Goal: Communication & Community: Share content

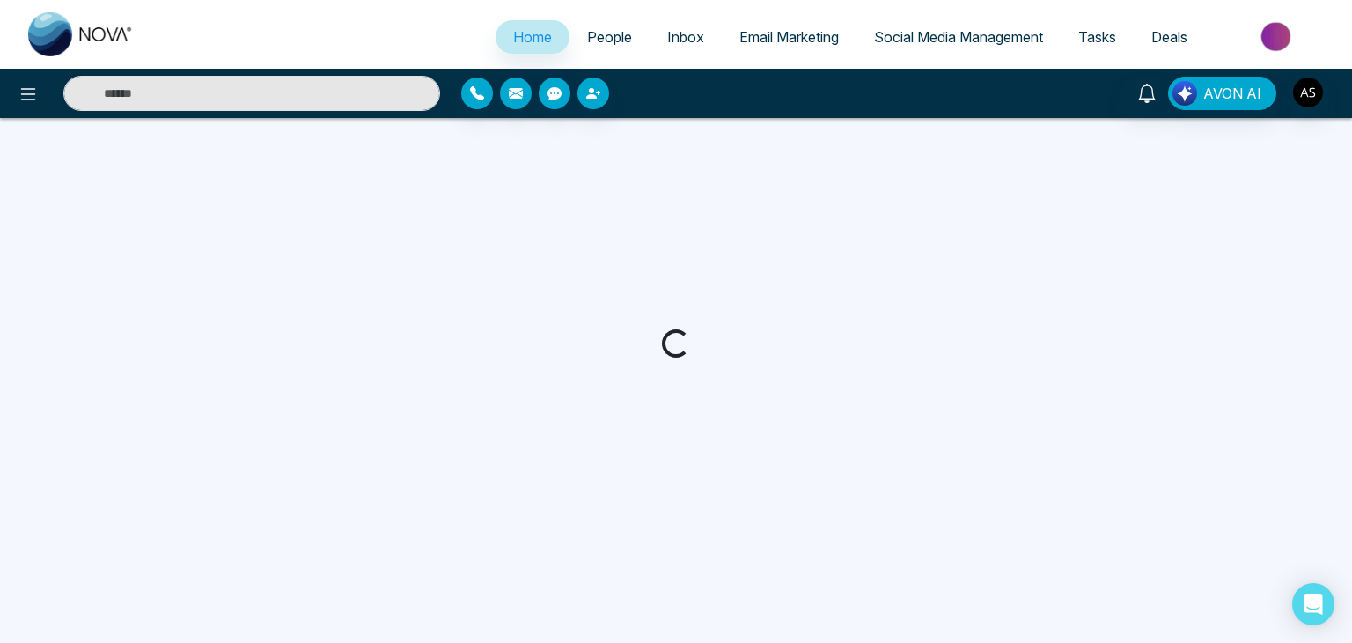
select select "*"
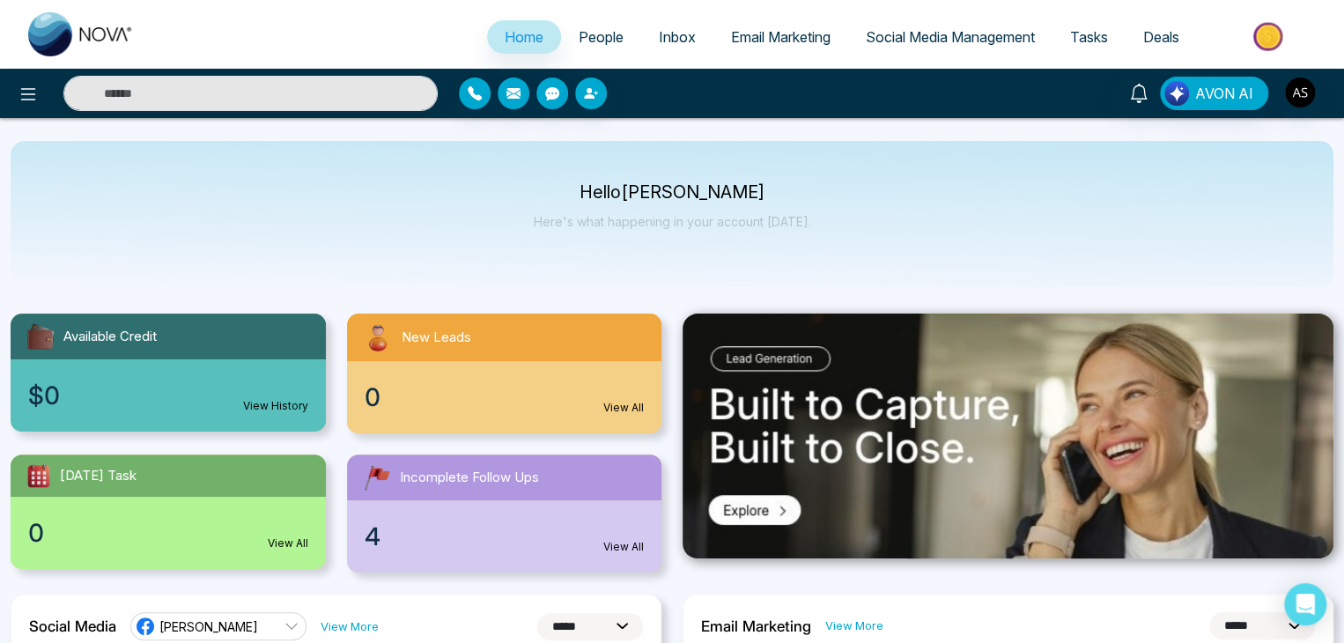
drag, startPoint x: 886, startPoint y: 38, endPoint x: 873, endPoint y: 43, distance: 13.4
click at [873, 43] on span "Social Media Management" at bounding box center [949, 37] width 169 height 18
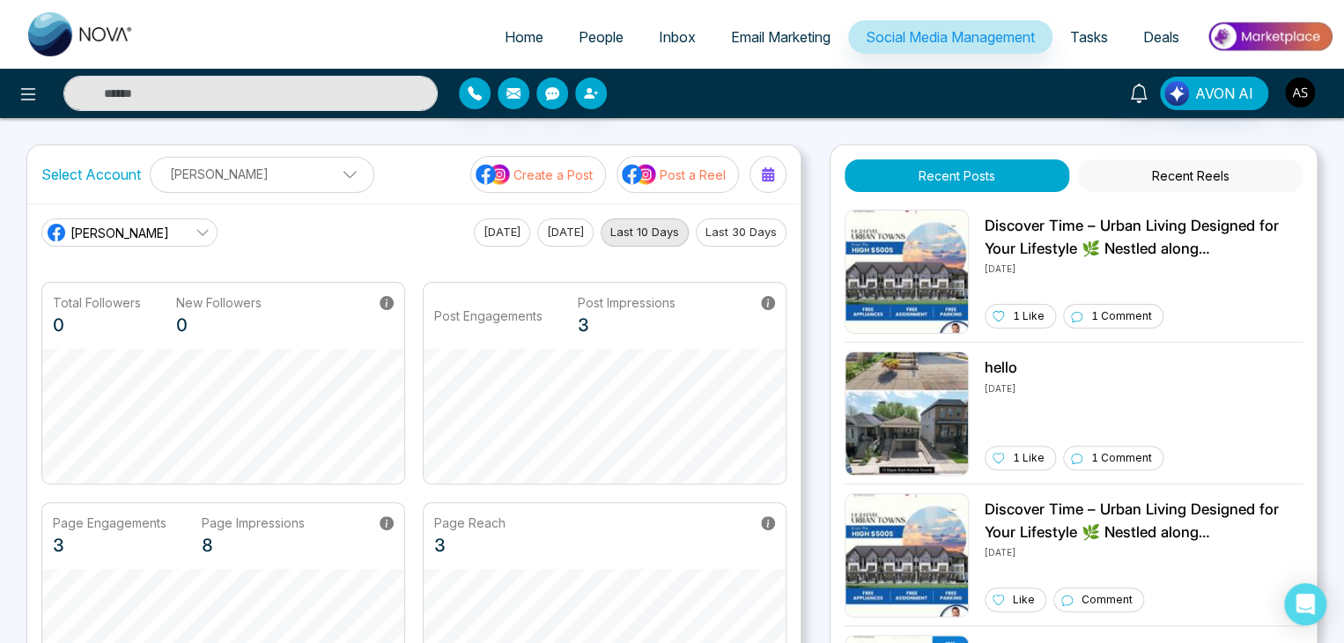
click at [775, 234] on button "Last 30 Days" at bounding box center [741, 232] width 91 height 28
click at [643, 226] on button "Last 10 Days" at bounding box center [644, 232] width 88 height 28
click at [580, 229] on button "Yesterday" at bounding box center [565, 232] width 56 height 28
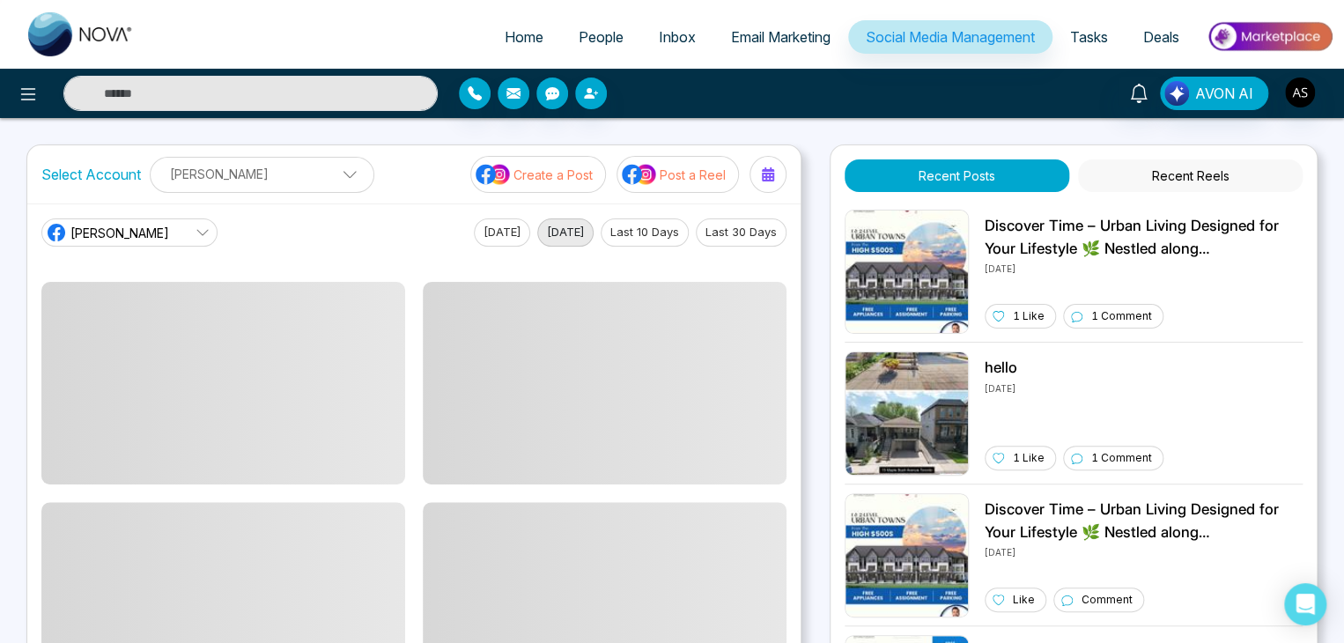
click at [500, 235] on button "Today" at bounding box center [502, 232] width 56 height 28
click at [729, 241] on button "Last 30 Days" at bounding box center [741, 232] width 91 height 28
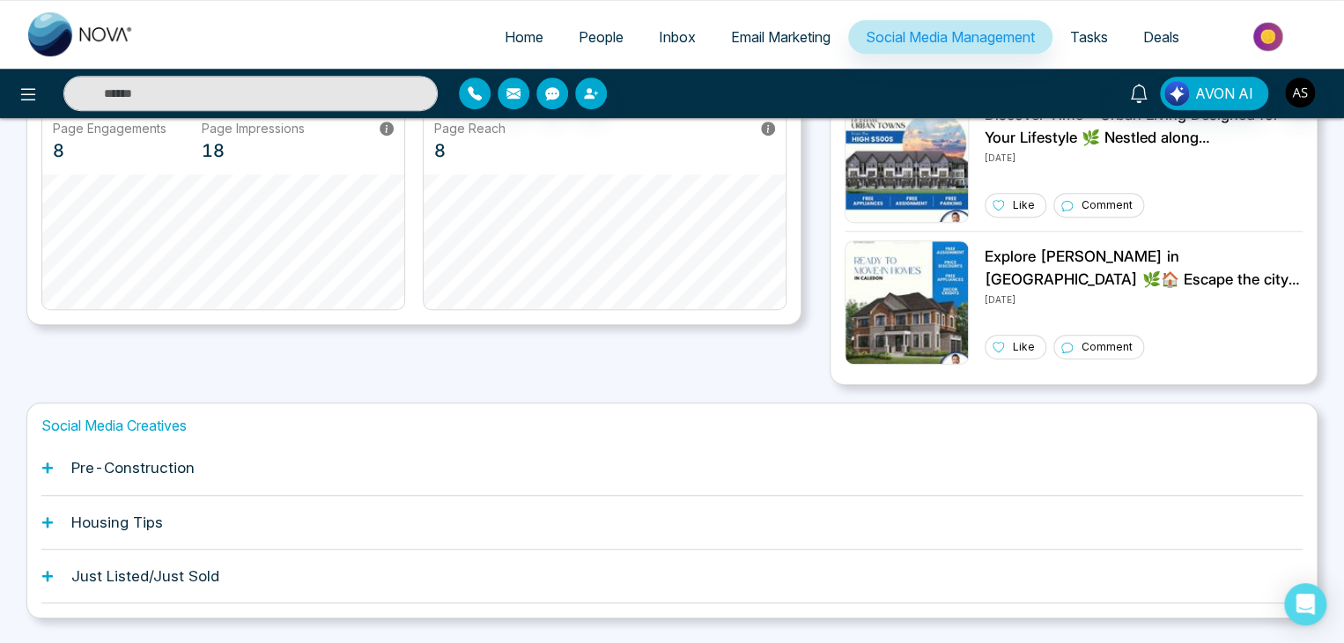
scroll to position [439, 0]
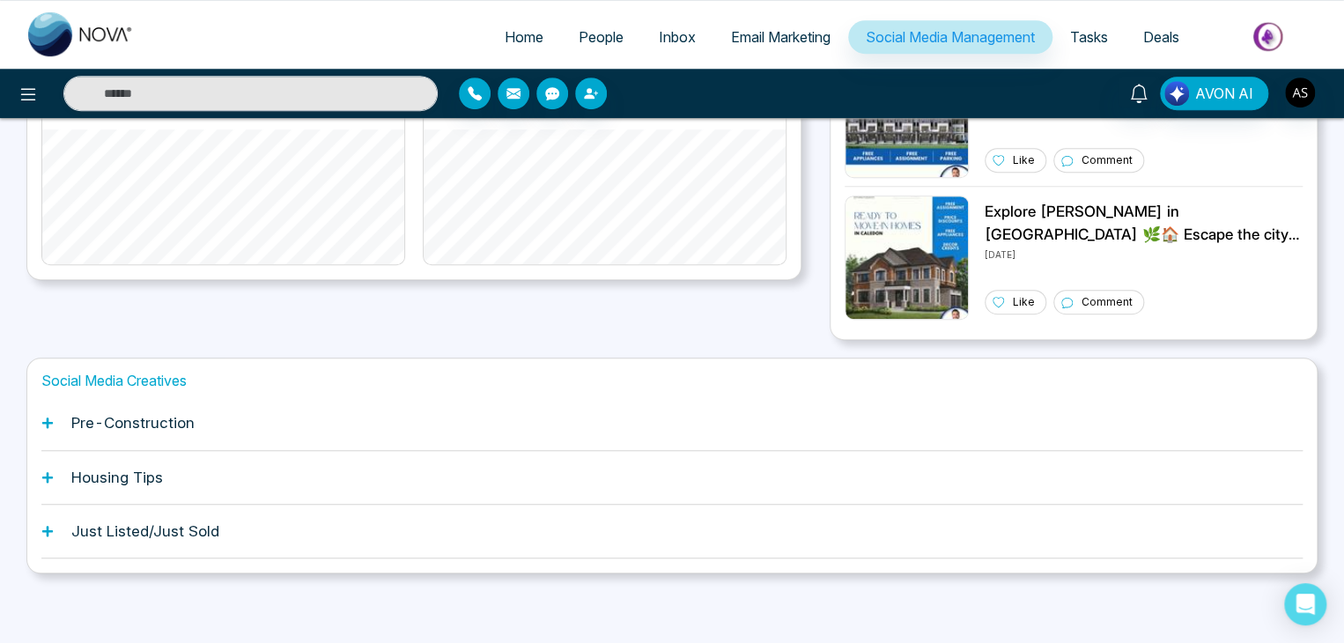
click at [775, 430] on div "Pre-Construction" at bounding box center [671, 423] width 1261 height 54
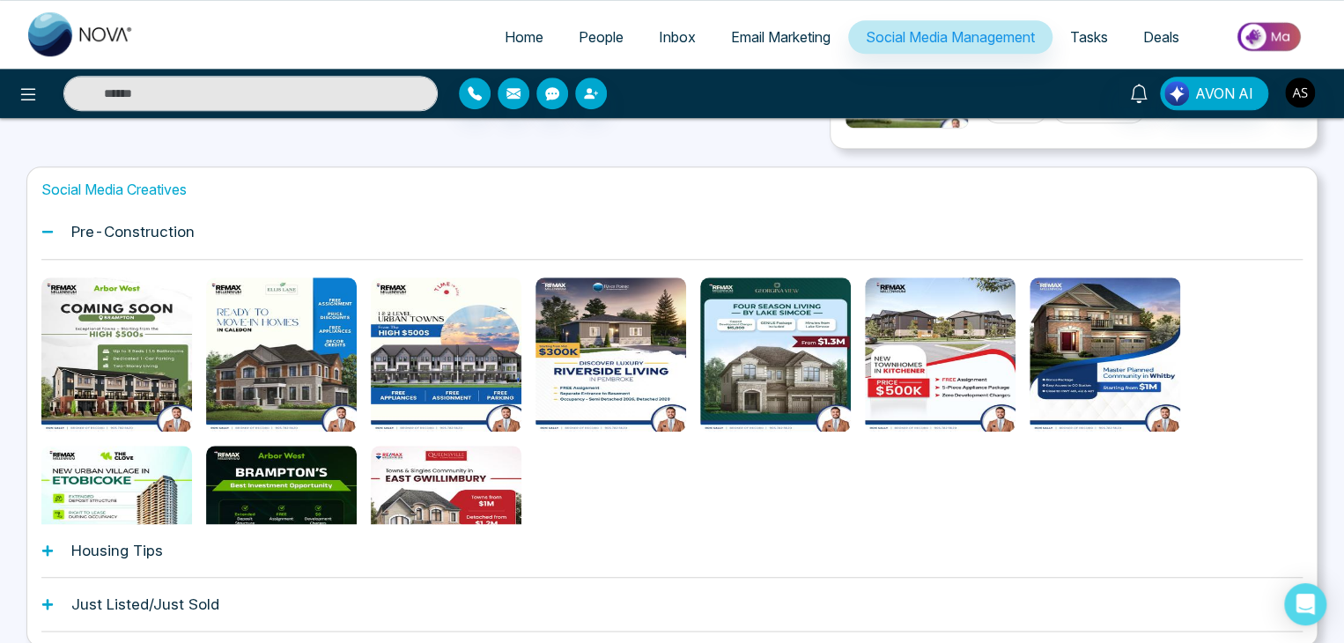
scroll to position [630, 0]
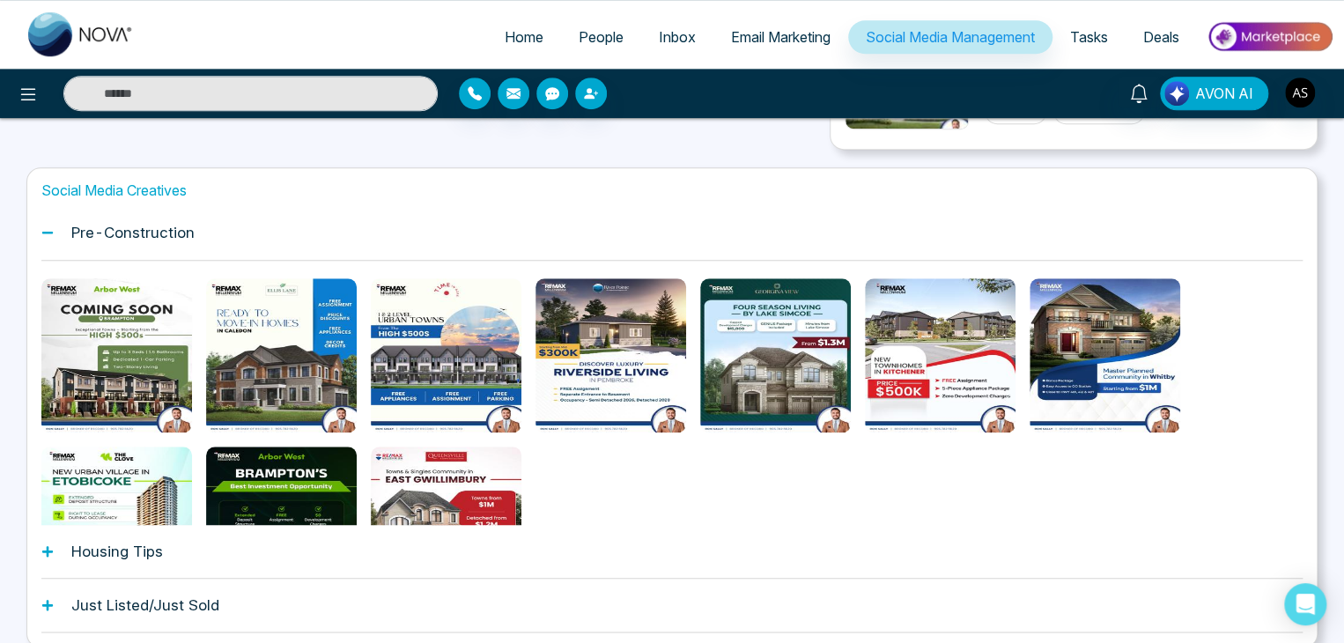
click at [787, 238] on div "Pre-Construction" at bounding box center [671, 233] width 1261 height 54
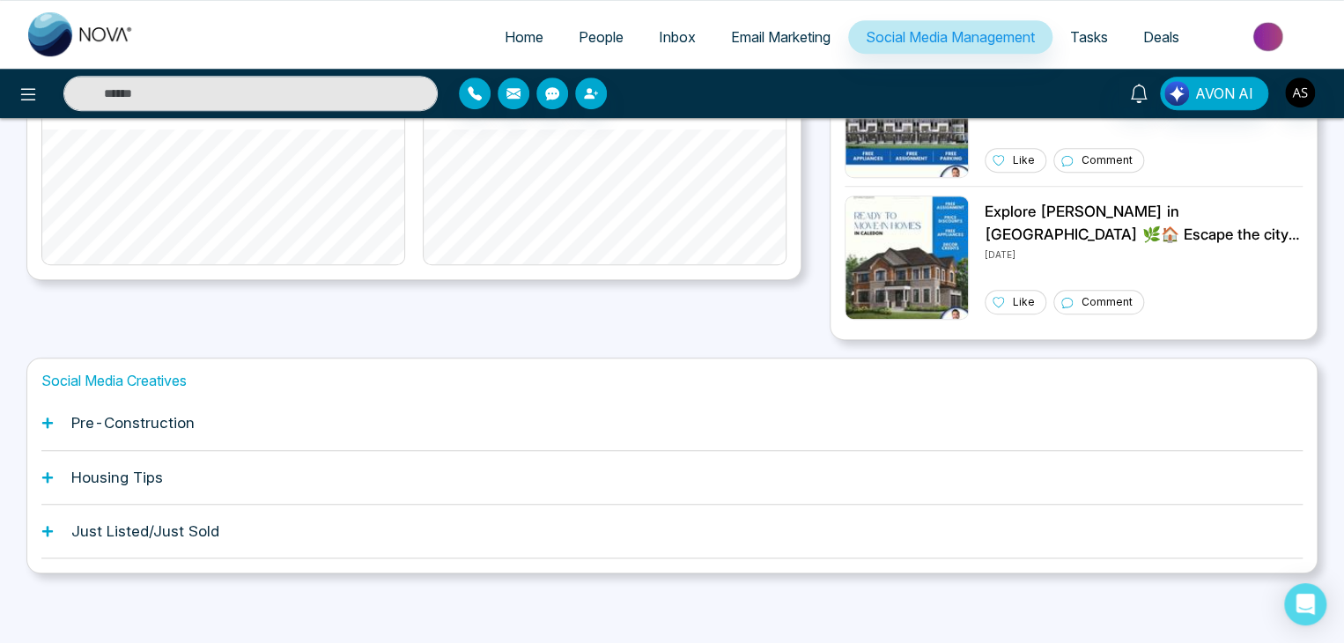
click at [733, 434] on div "Pre-Construction" at bounding box center [671, 423] width 1261 height 54
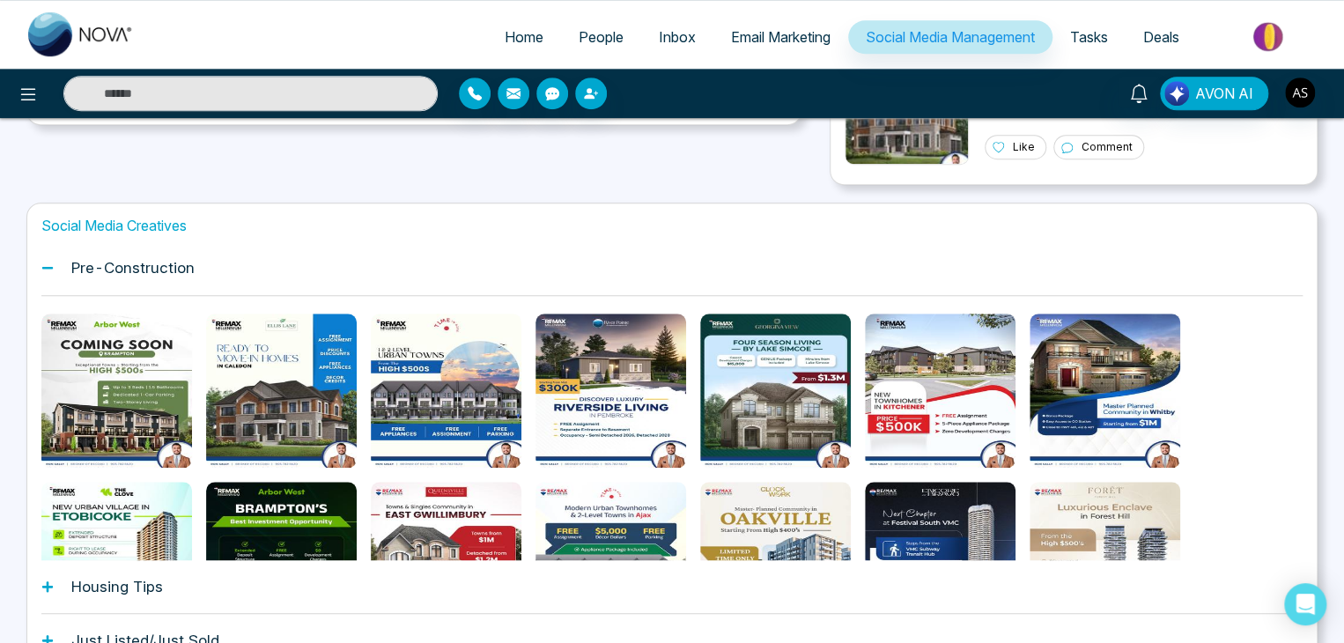
scroll to position [610, 0]
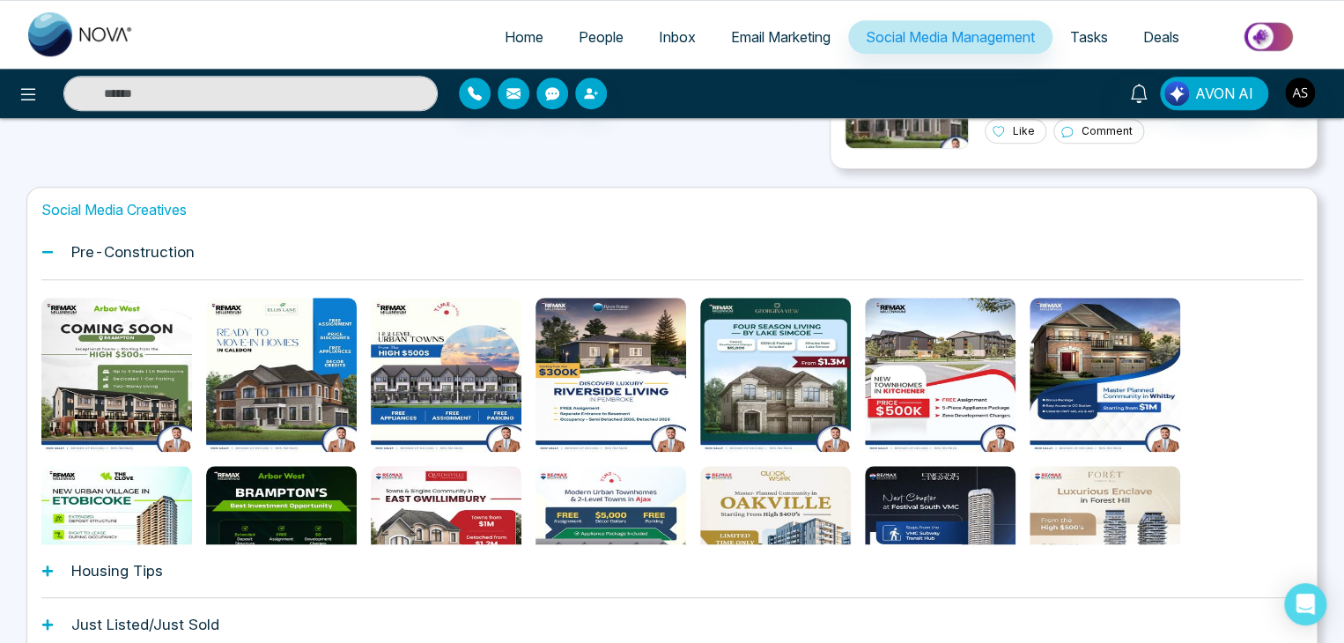
drag, startPoint x: 747, startPoint y: 247, endPoint x: 703, endPoint y: 253, distance: 44.3
click at [703, 253] on div "Pre-Construction" at bounding box center [671, 252] width 1261 height 54
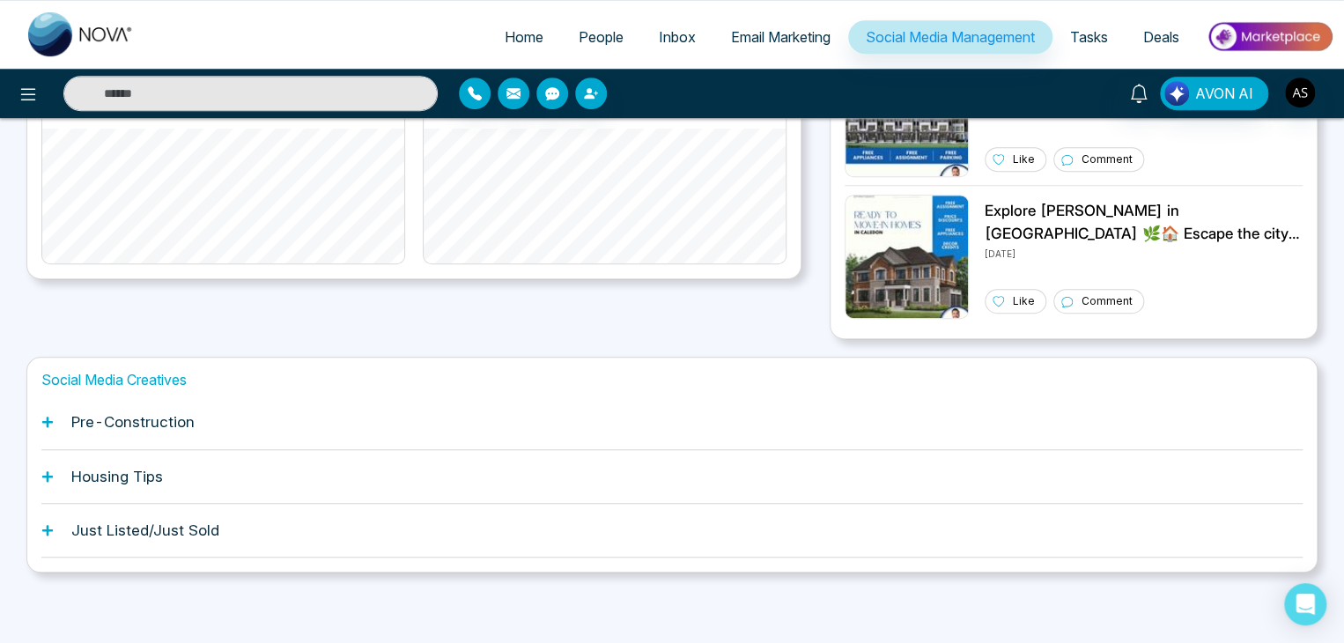
scroll to position [439, 0]
click at [688, 301] on div "Select Account John Smith John Smith Add Social Accounts Create a Post Post a R…" at bounding box center [413, 22] width 775 height 635
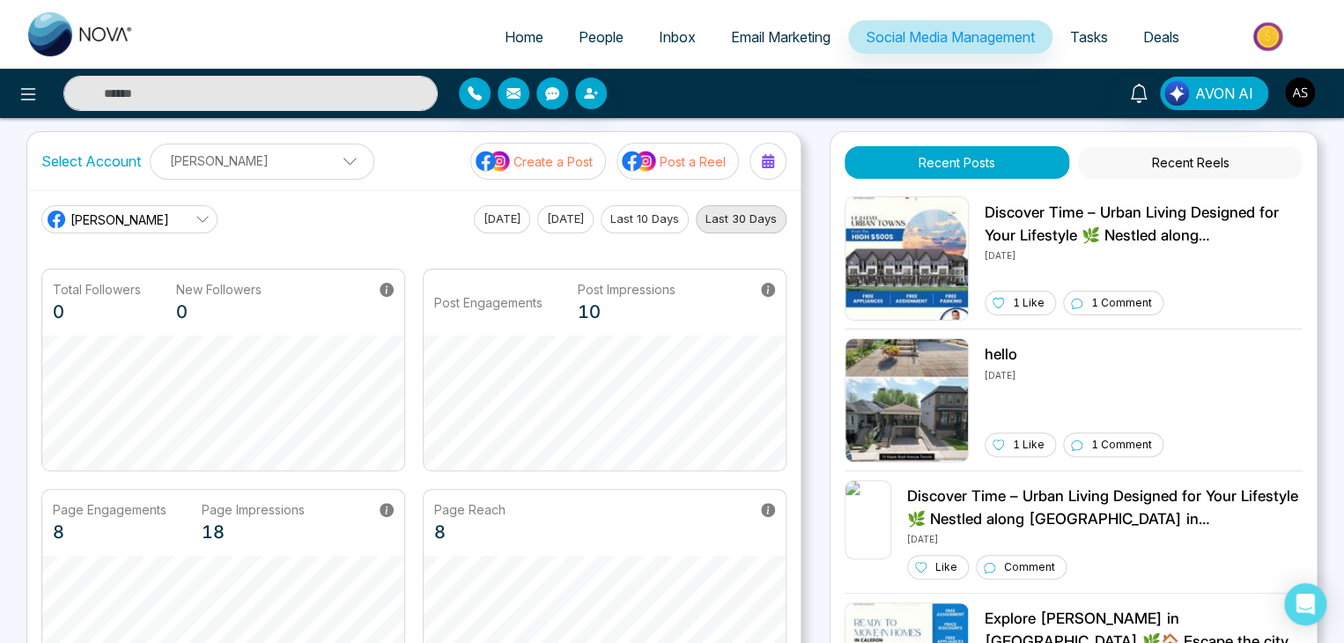
scroll to position [0, 0]
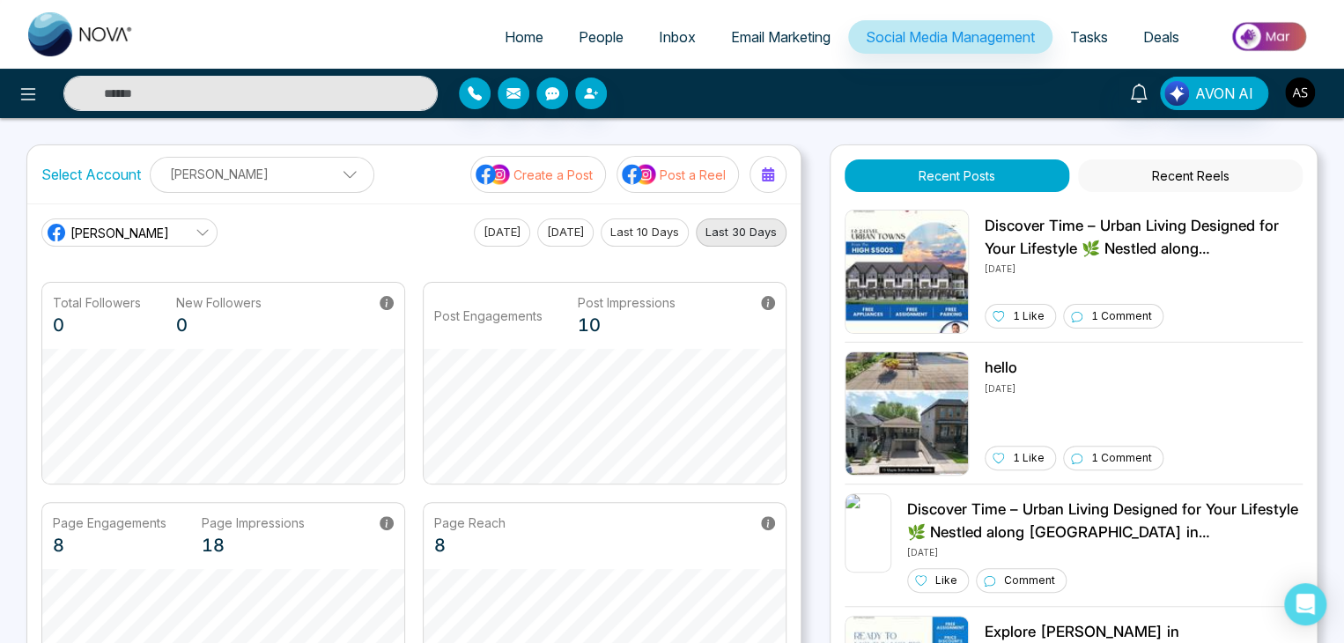
click at [1285, 103] on button "button" at bounding box center [1300, 93] width 32 height 32
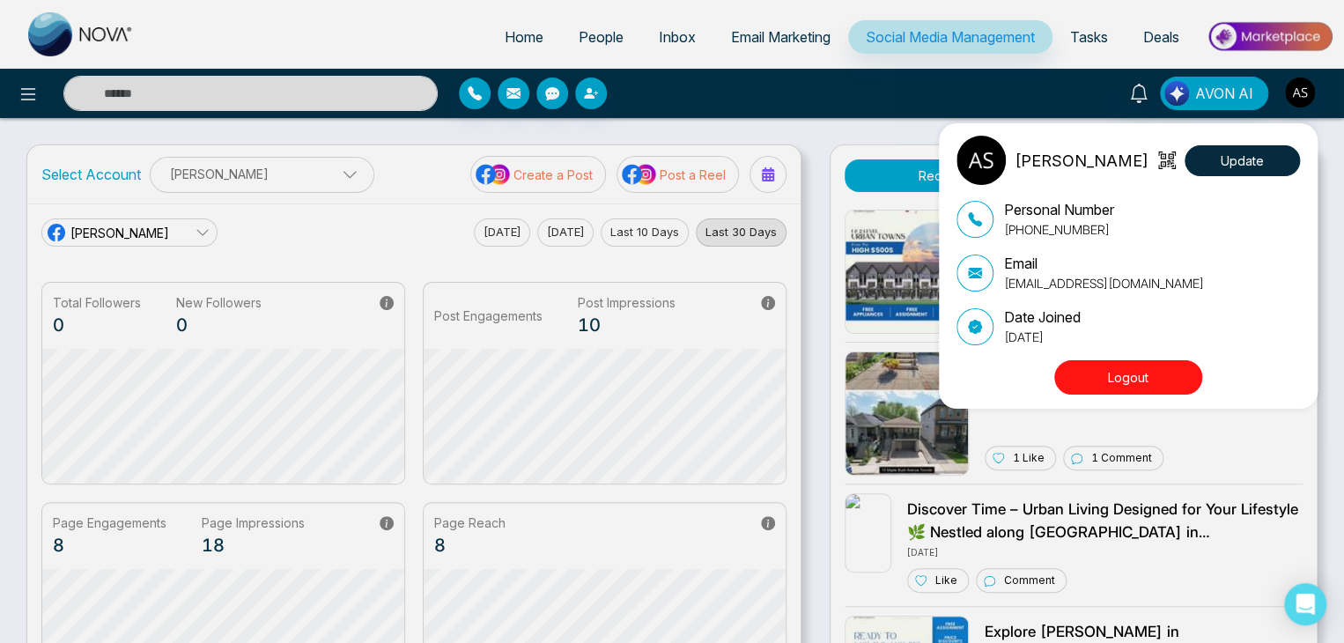
click at [1285, 103] on div "Alin Shah Update Personal Number +14376616013 Email alin@mmnovatech.com Date Jo…" at bounding box center [672, 321] width 1344 height 643
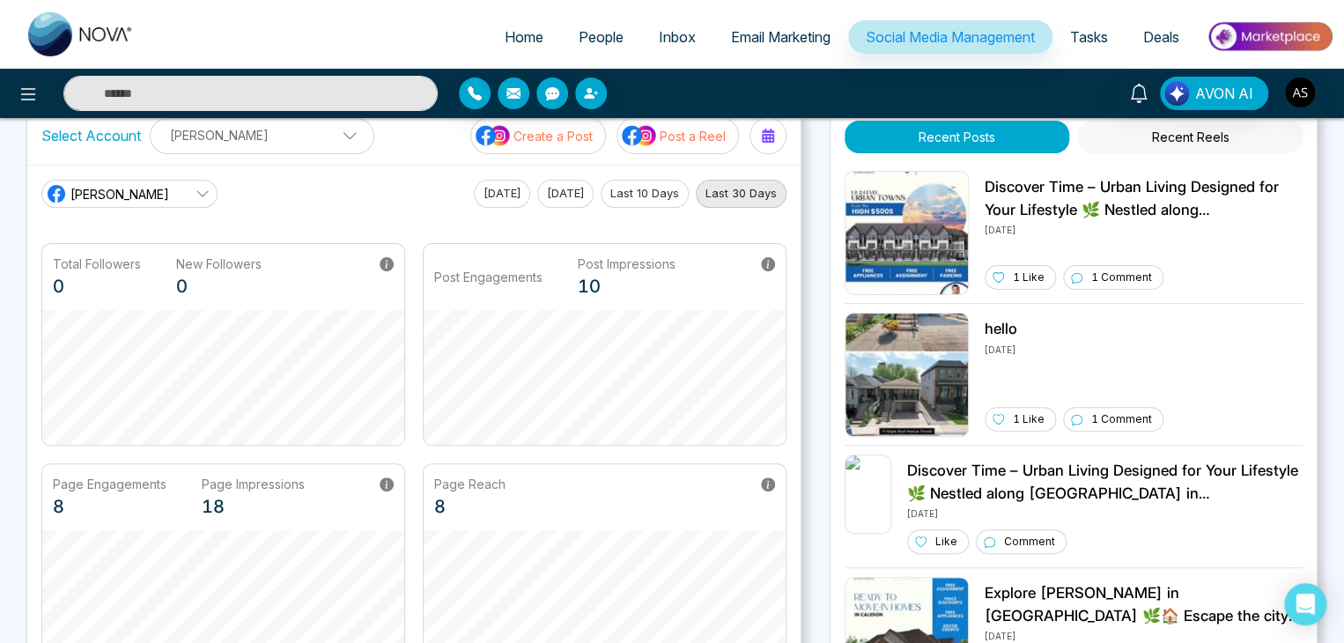
scroll to position [30, 0]
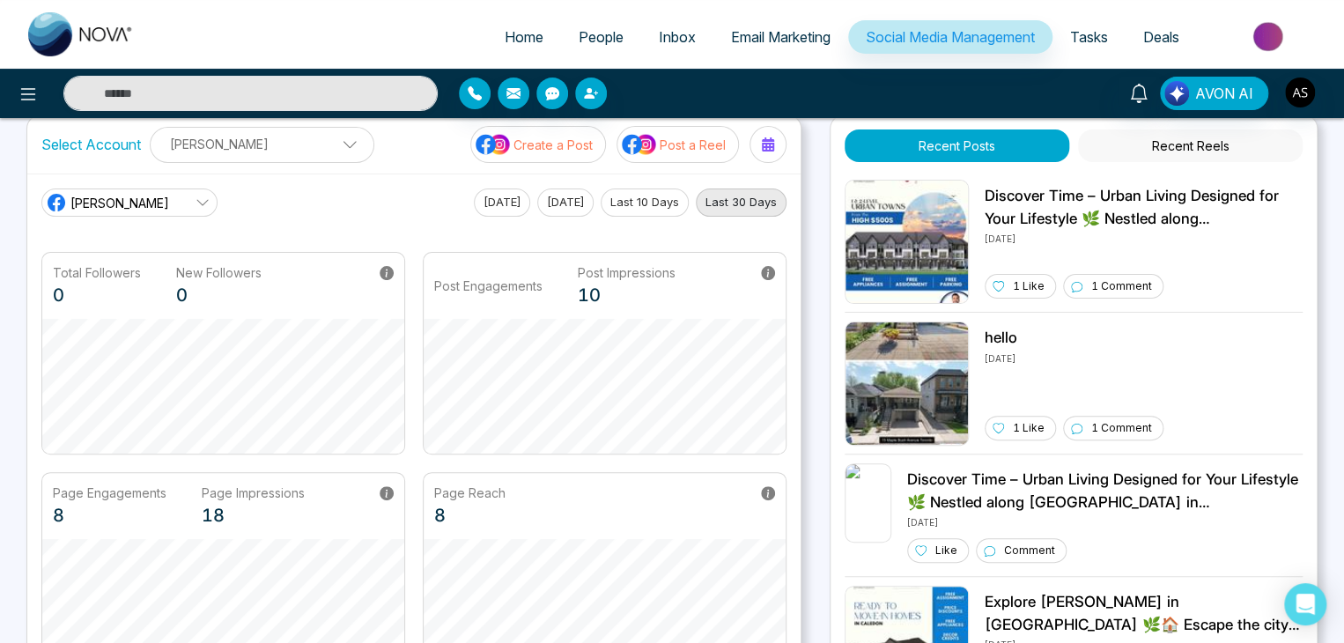
click at [652, 205] on button "Last 10 Days" at bounding box center [644, 202] width 88 height 28
click at [519, 200] on div "Today Yesterday Last 10 Days Last 30 Days" at bounding box center [630, 202] width 313 height 28
click at [474, 198] on button "Today" at bounding box center [502, 202] width 56 height 28
click at [766, 201] on button "Last 30 Days" at bounding box center [741, 202] width 91 height 28
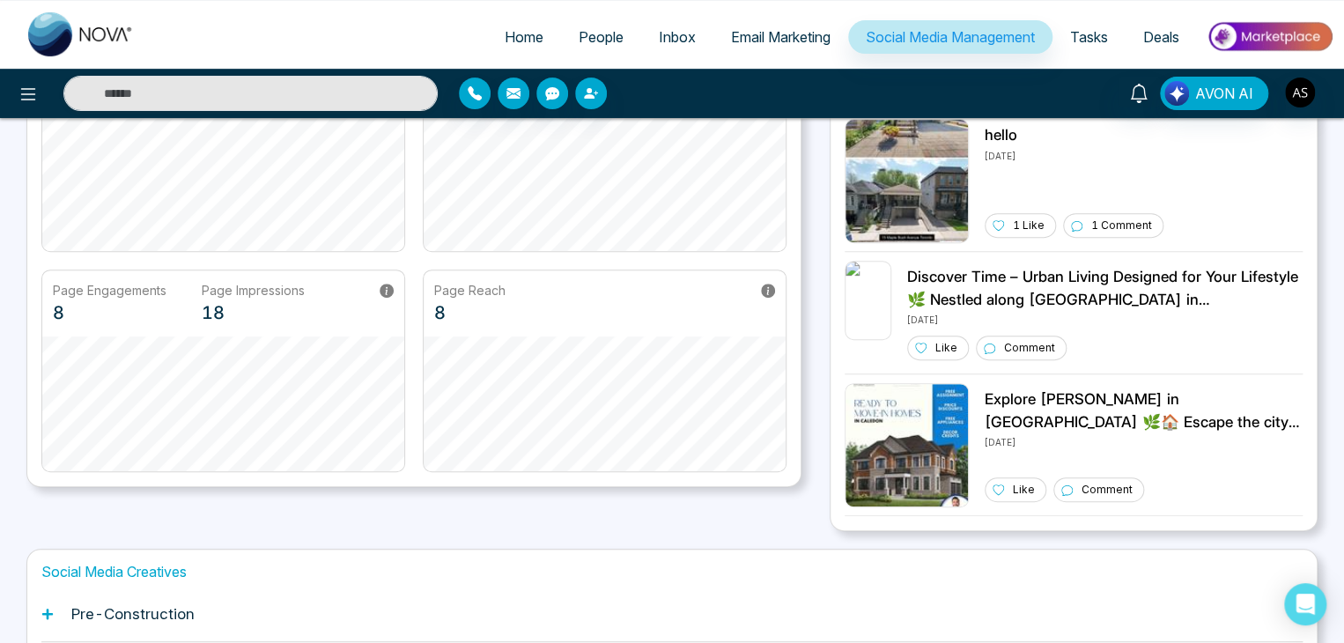
scroll to position [439, 0]
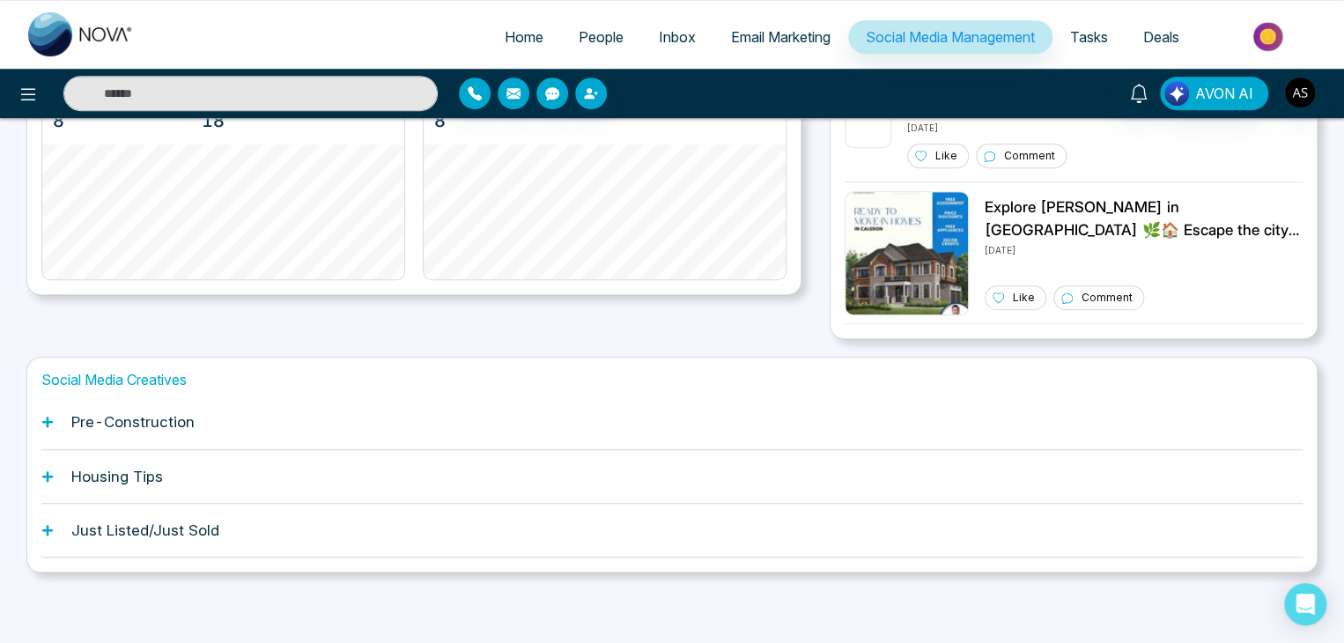
click at [817, 423] on div "Pre-Construction" at bounding box center [671, 422] width 1261 height 54
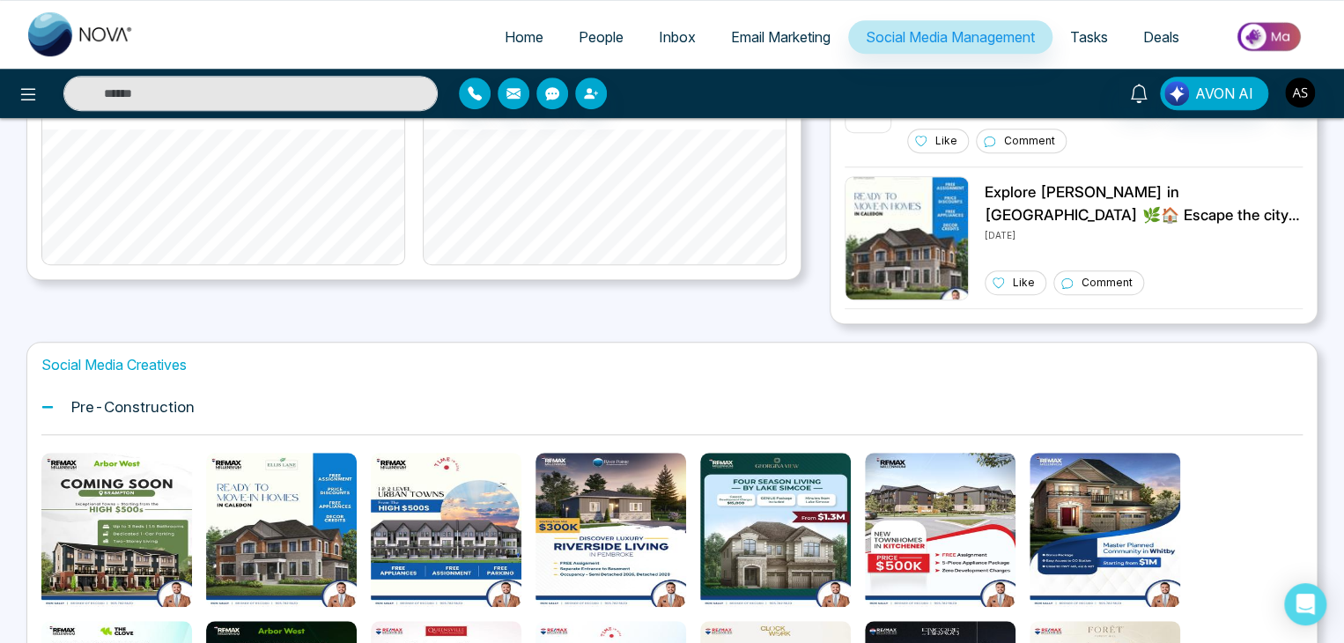
click at [817, 423] on div "Pre-Construction" at bounding box center [671, 407] width 1261 height 54
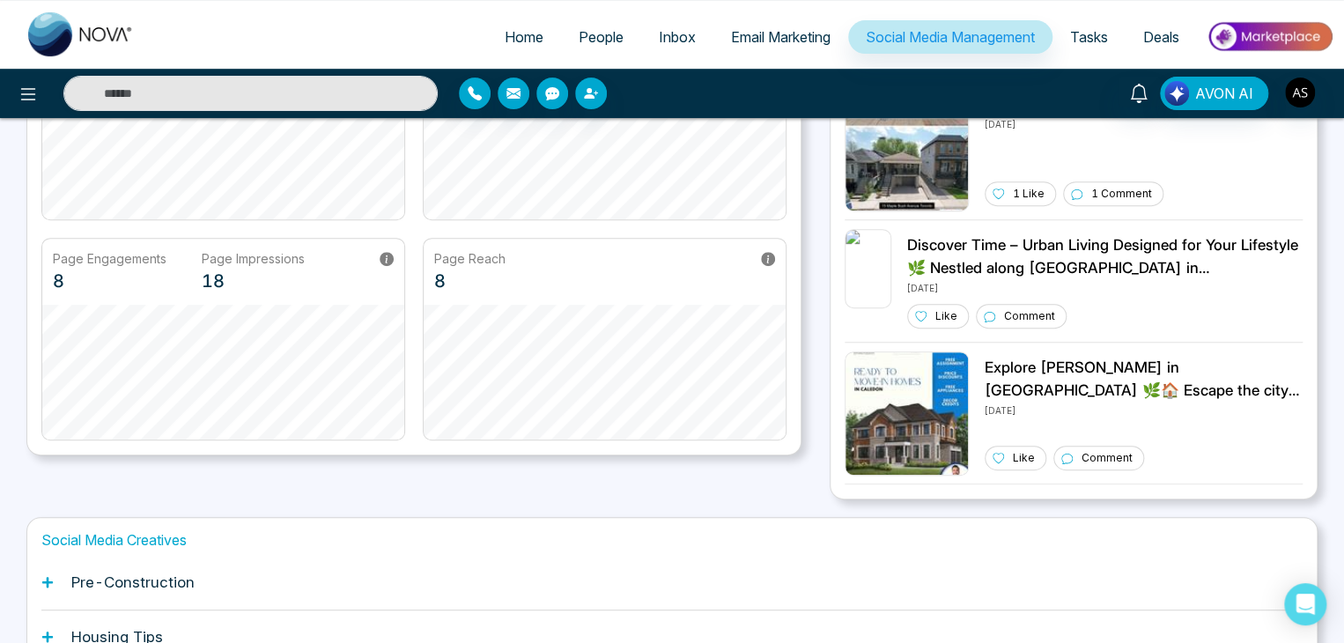
scroll to position [263, 0]
click at [1305, 97] on img "button" at bounding box center [1300, 92] width 30 height 30
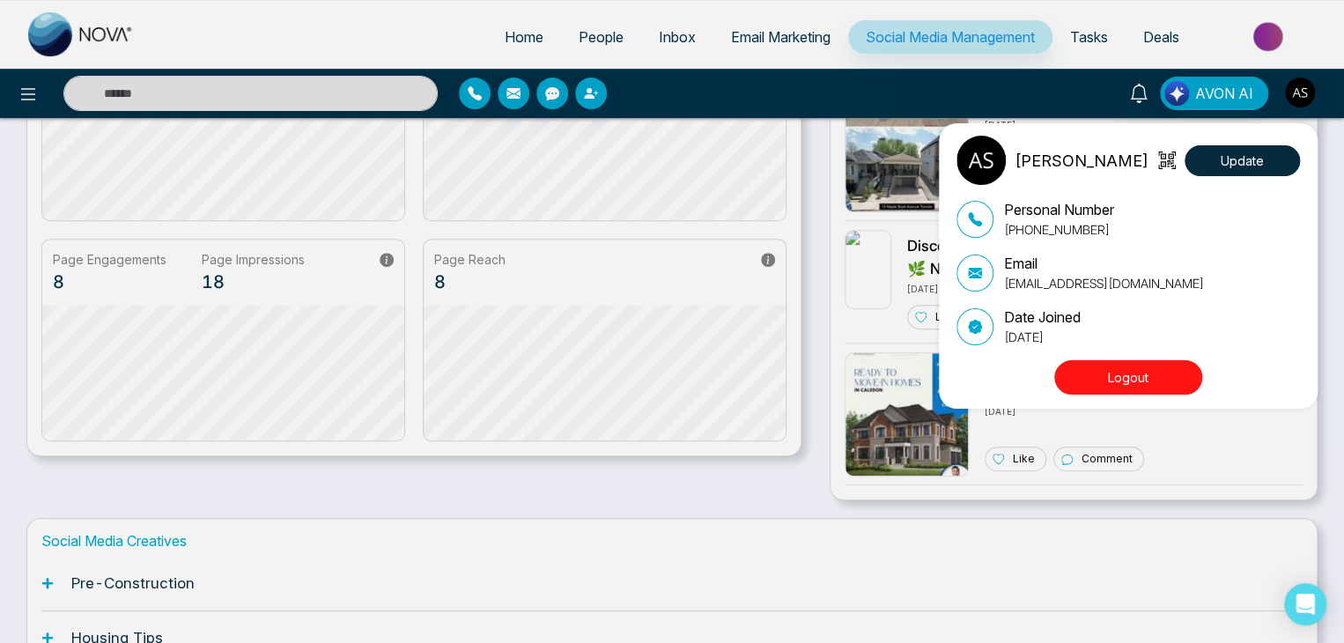
click at [1305, 97] on div "Alin Shah Update Personal Number +14376616013 Email alin@mmnovatech.com Date Jo…" at bounding box center [672, 321] width 1344 height 643
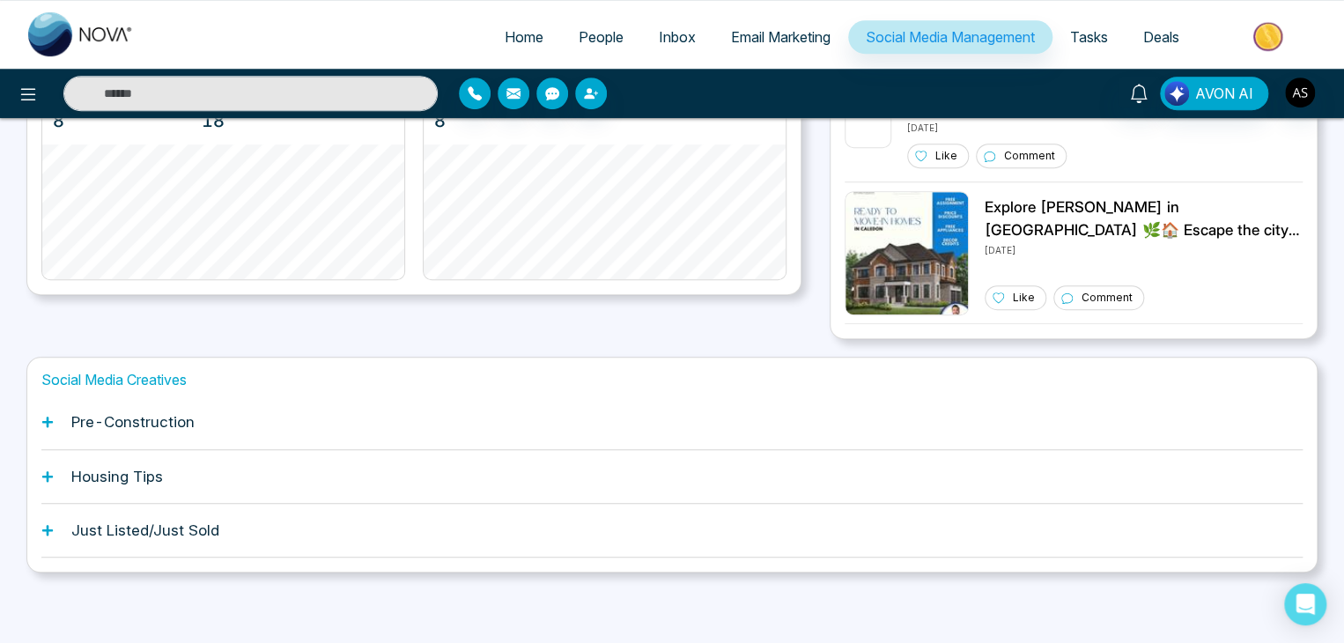
scroll to position [430, 0]
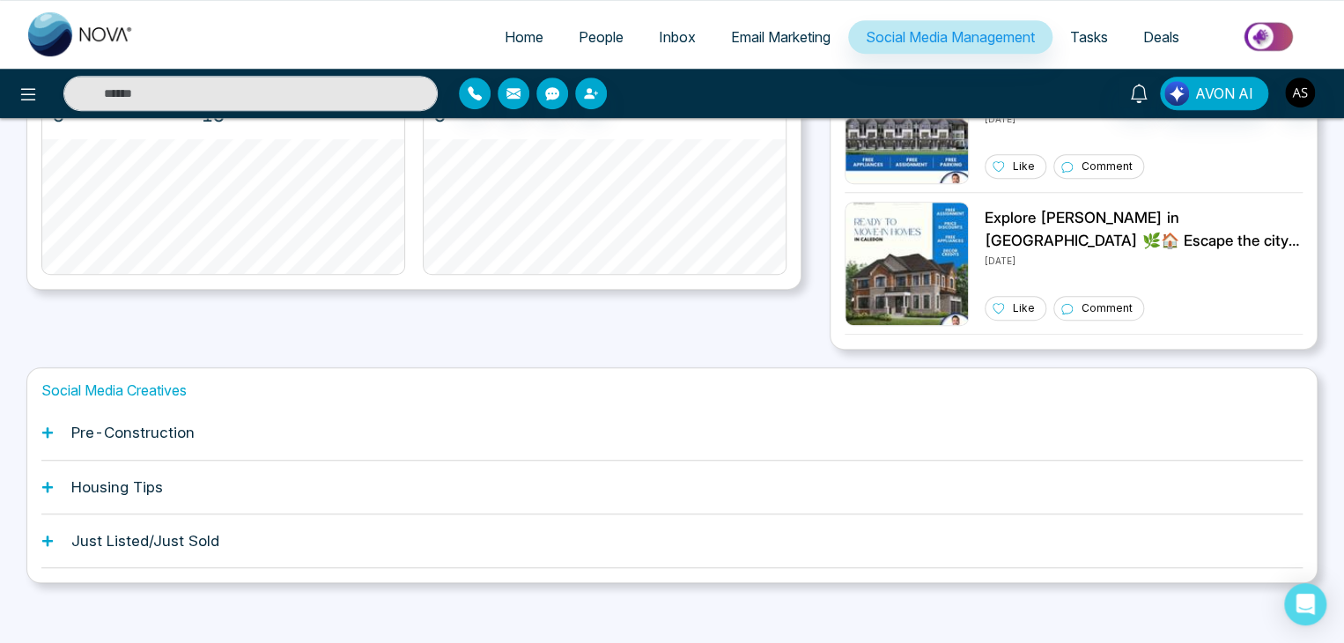
click at [784, 447] on div "Pre-Construction" at bounding box center [671, 433] width 1261 height 54
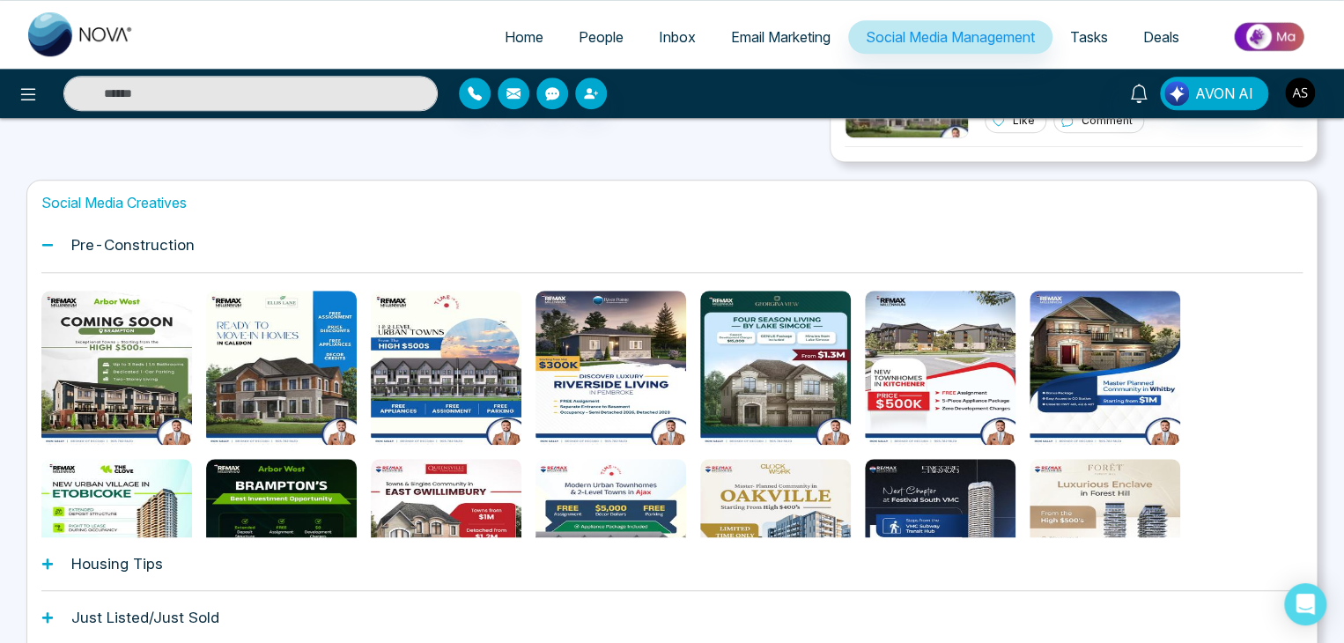
click at [849, 254] on div "Pre-Construction" at bounding box center [671, 245] width 1261 height 54
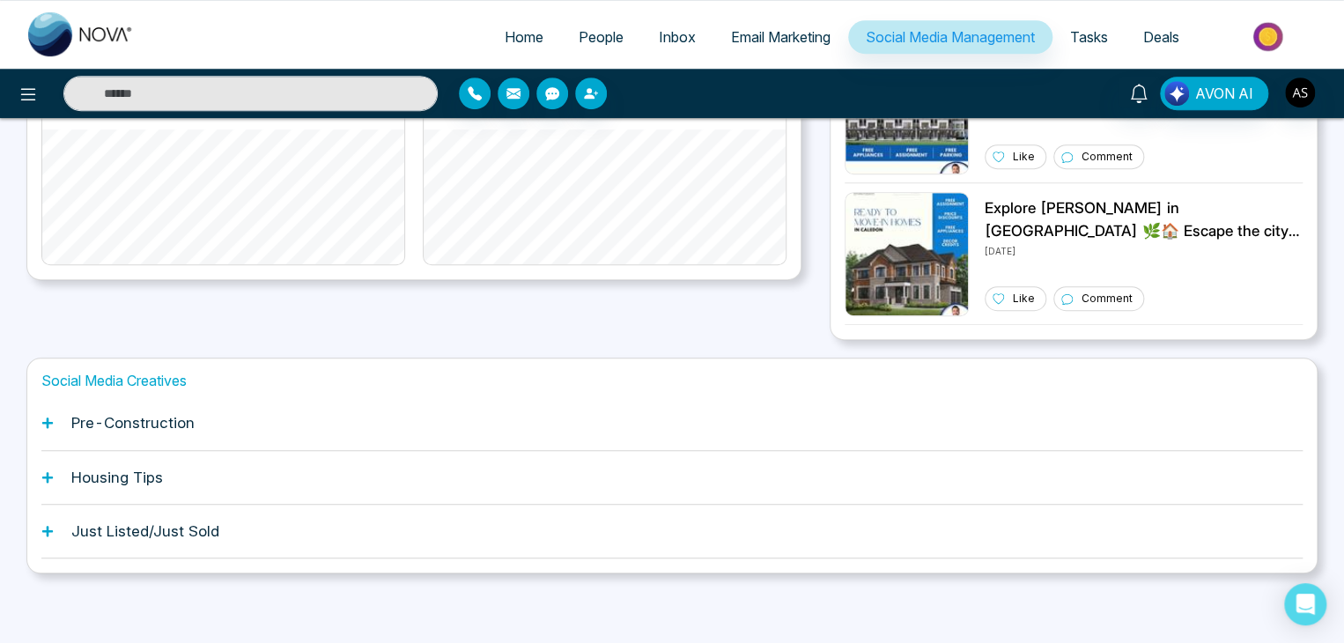
scroll to position [0, 0]
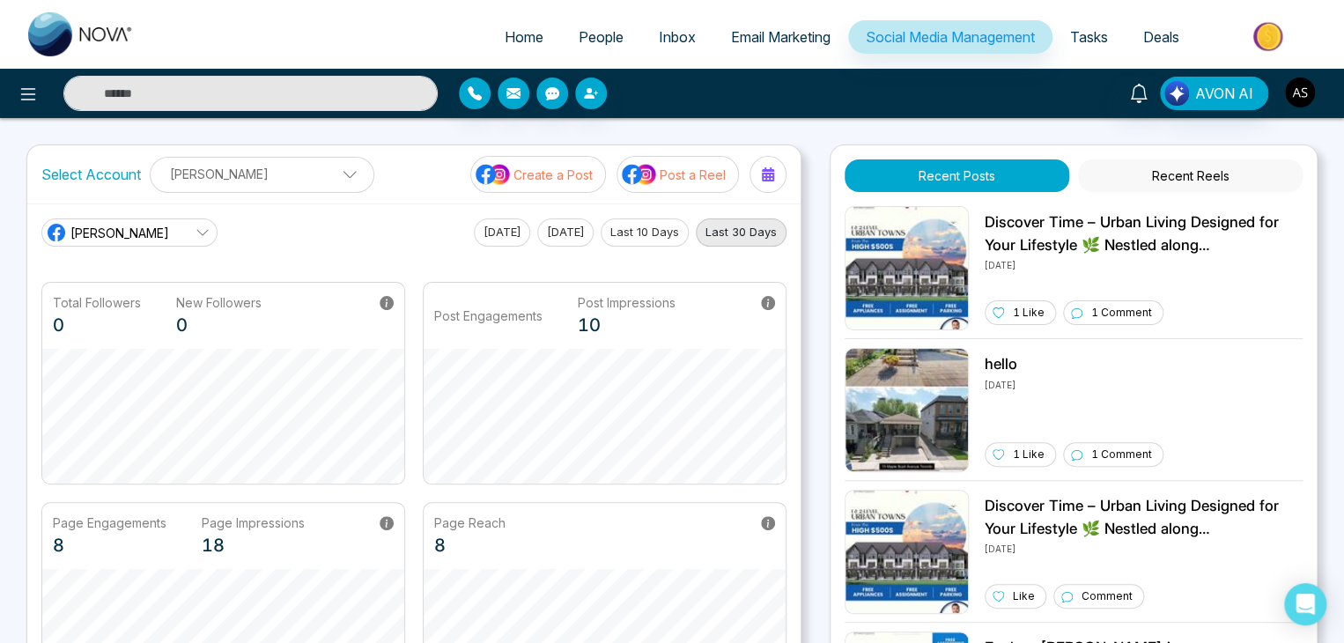
click at [1295, 88] on img "button" at bounding box center [1300, 92] width 30 height 30
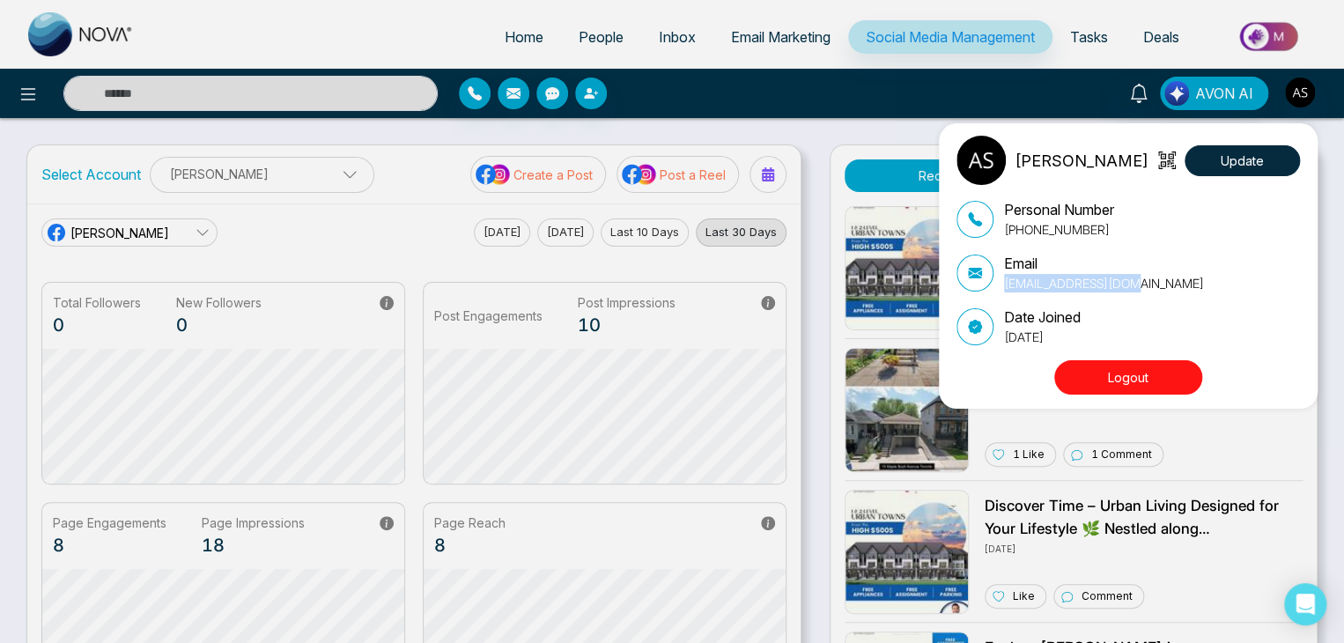
drag, startPoint x: 1130, startPoint y: 286, endPoint x: 1000, endPoint y: 283, distance: 130.3
click at [1000, 283] on div "Email alin@mmnovatech.com" at bounding box center [1127, 273] width 343 height 40
click at [1005, 286] on p "alin@mmnovatech.com" at bounding box center [1104, 283] width 200 height 18
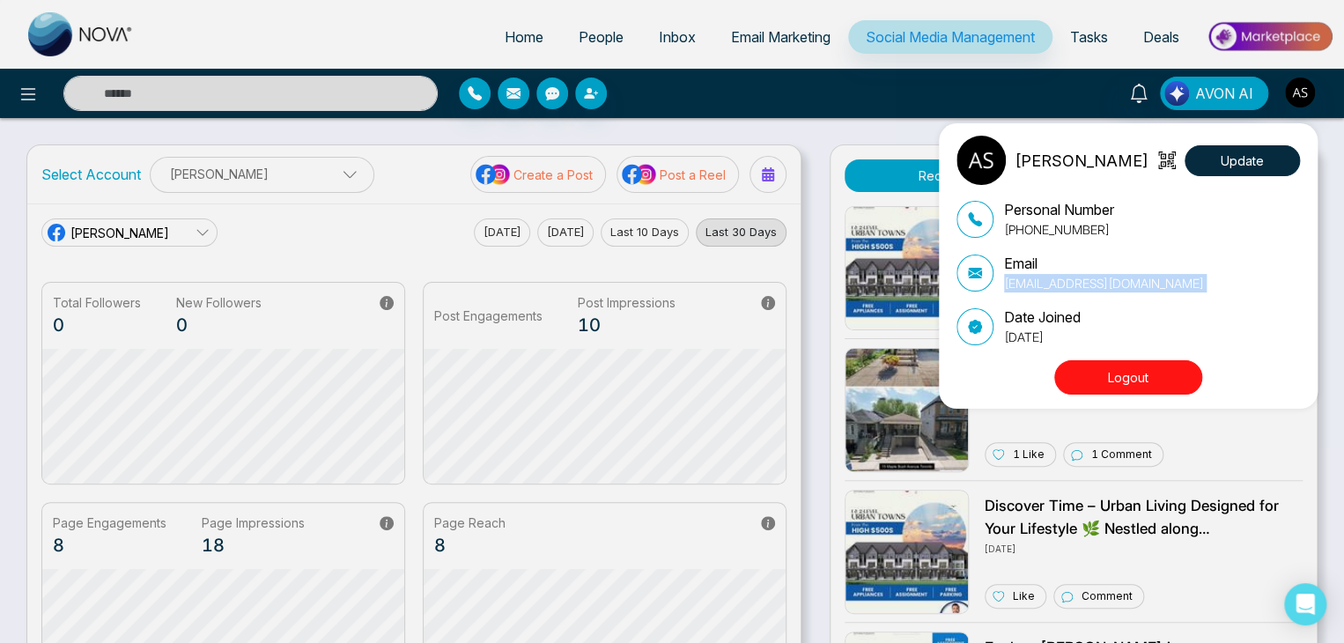
click at [1005, 286] on p "alin@mmnovatech.com" at bounding box center [1104, 283] width 200 height 18
drag, startPoint x: 1005, startPoint y: 286, endPoint x: 1157, endPoint y: 282, distance: 152.4
click at [1157, 282] on div "Email alin@mmnovatech.com" at bounding box center [1127, 273] width 343 height 40
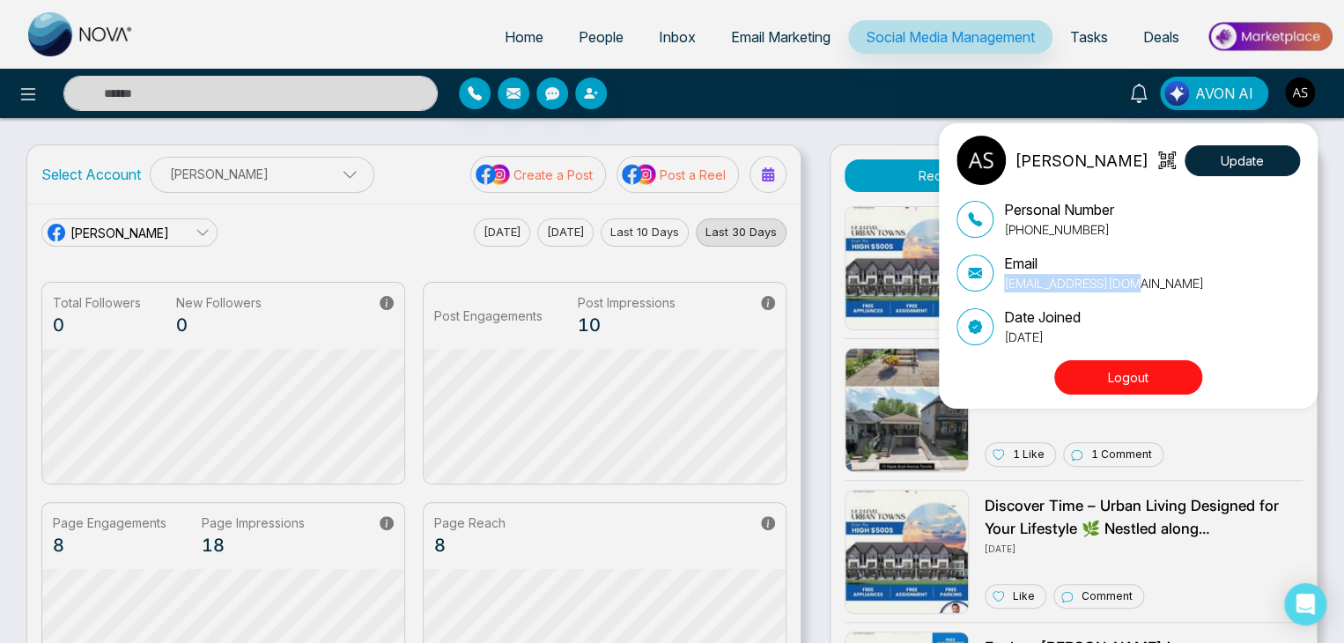
drag, startPoint x: 1130, startPoint y: 285, endPoint x: 1000, endPoint y: 284, distance: 130.3
click at [1000, 284] on div "Email alin@mmnovatech.com" at bounding box center [1127, 273] width 343 height 40
click at [804, 89] on div "Alin Shah Update Personal Number +14376616013 Email alin@mmnovatech.com Date Jo…" at bounding box center [672, 321] width 1344 height 643
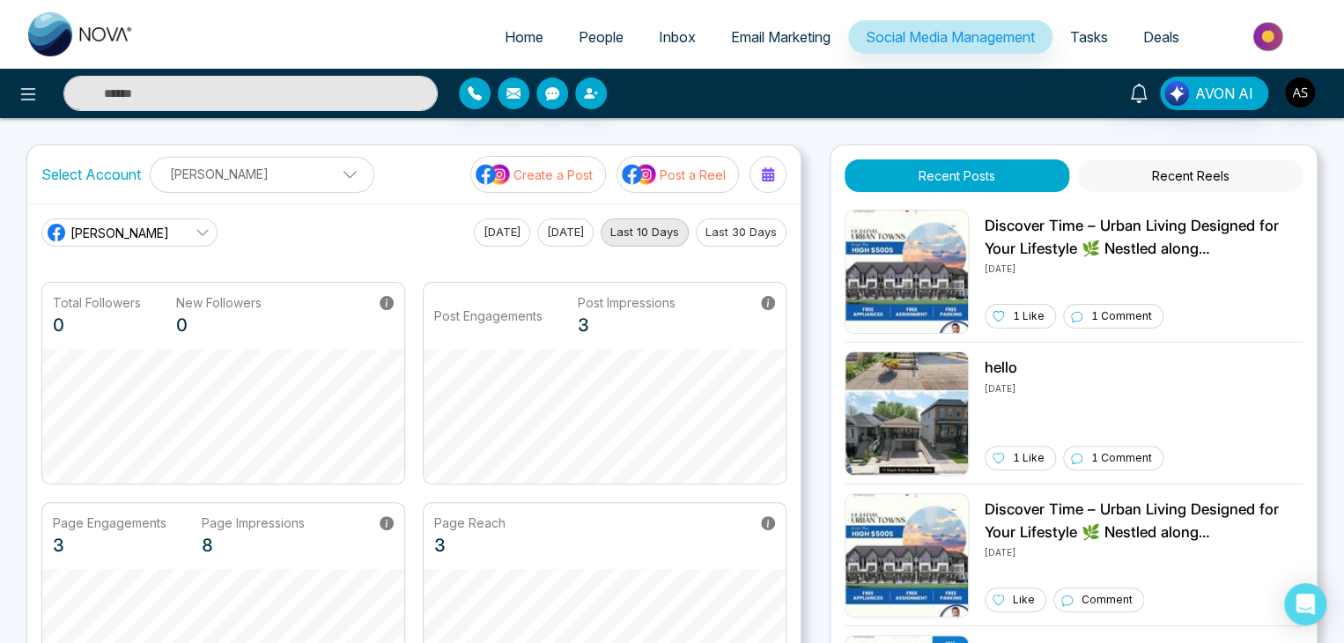
scroll to position [439, 0]
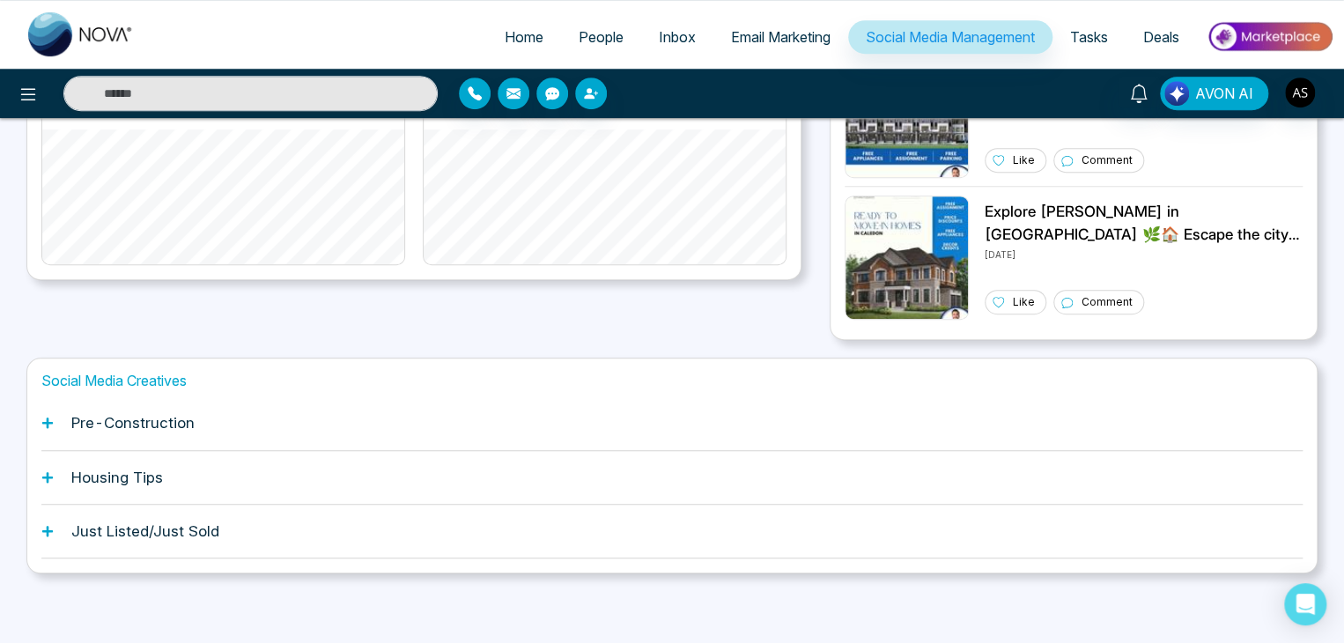
click at [449, 416] on div "Pre-Construction" at bounding box center [671, 423] width 1261 height 54
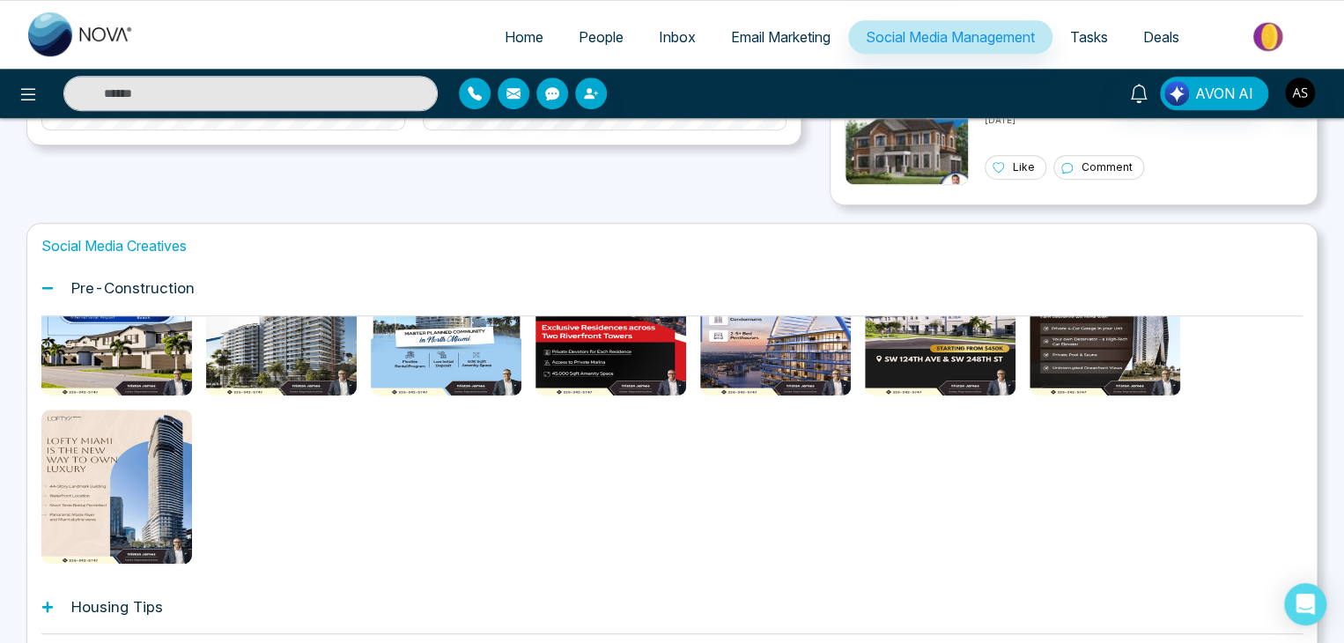
scroll to position [0, 0]
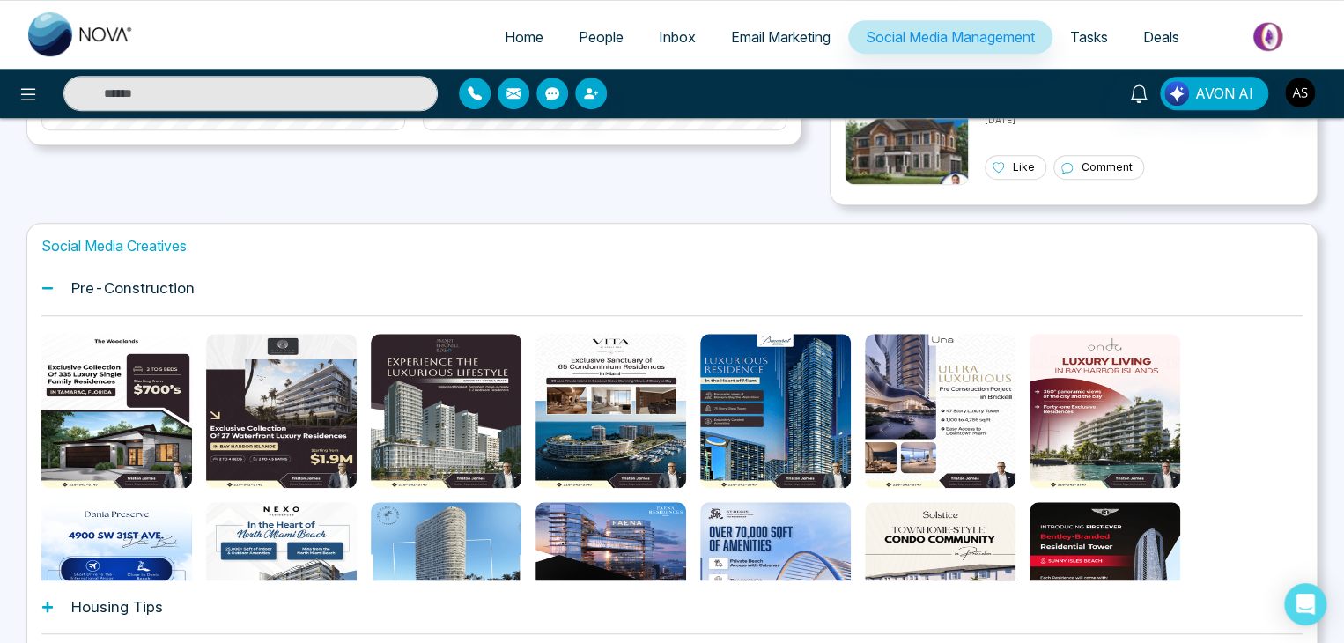
click at [373, 283] on div "Pre-Construction" at bounding box center [671, 288] width 1261 height 54
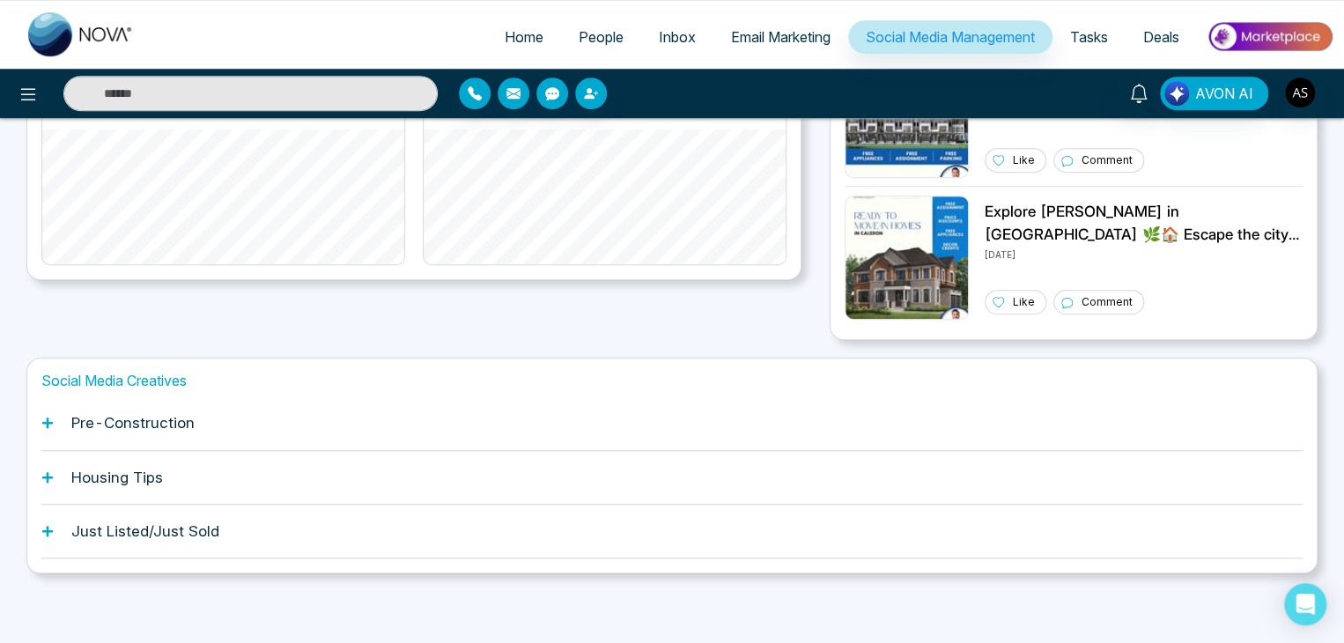
click at [351, 434] on div "Pre-Construction" at bounding box center [671, 423] width 1261 height 54
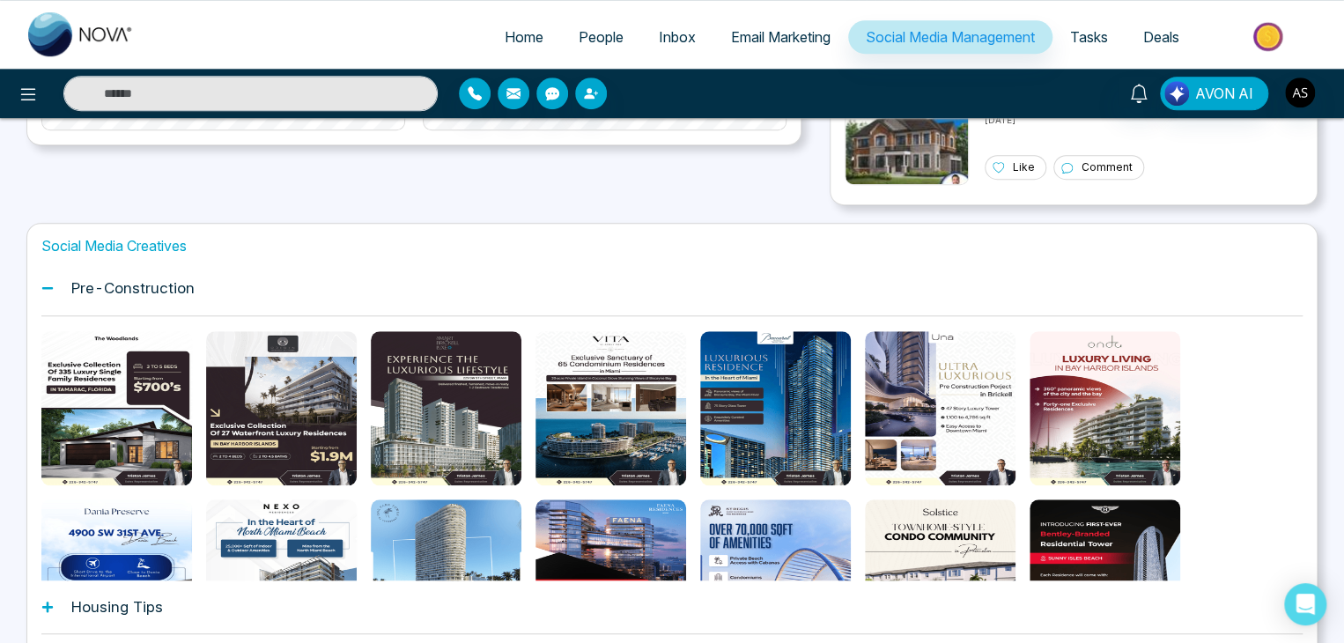
scroll to position [0, 0]
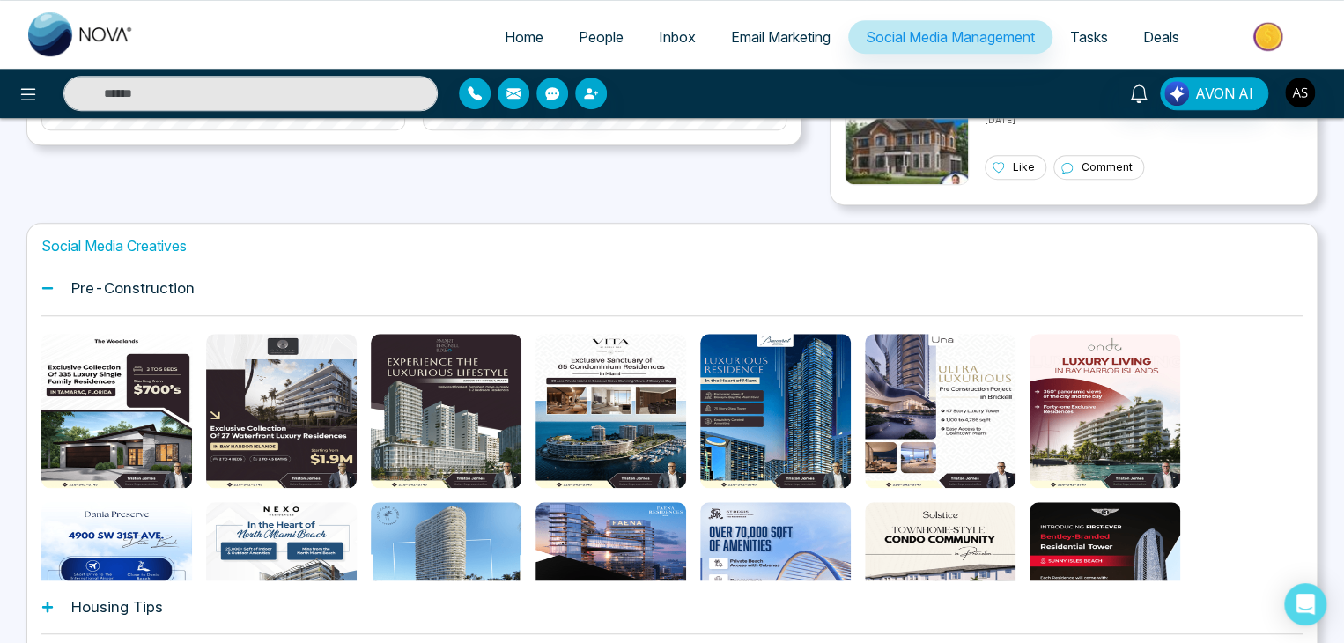
click at [350, 283] on div "Pre-Construction" at bounding box center [671, 288] width 1261 height 54
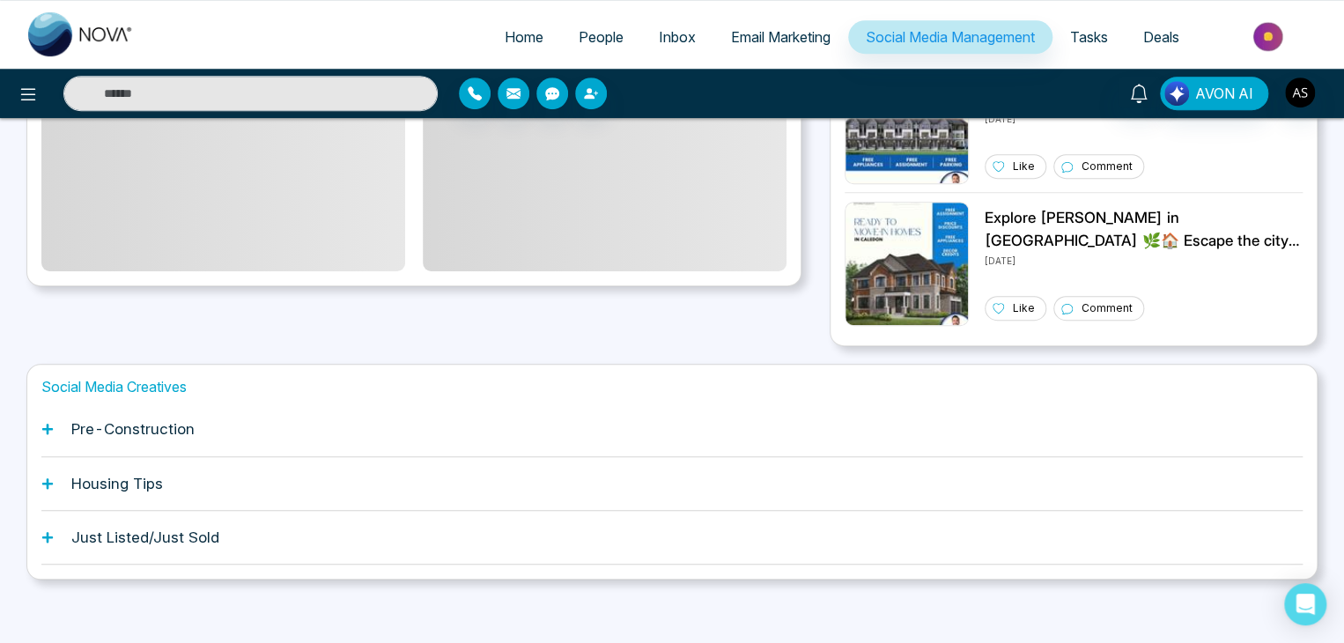
scroll to position [439, 0]
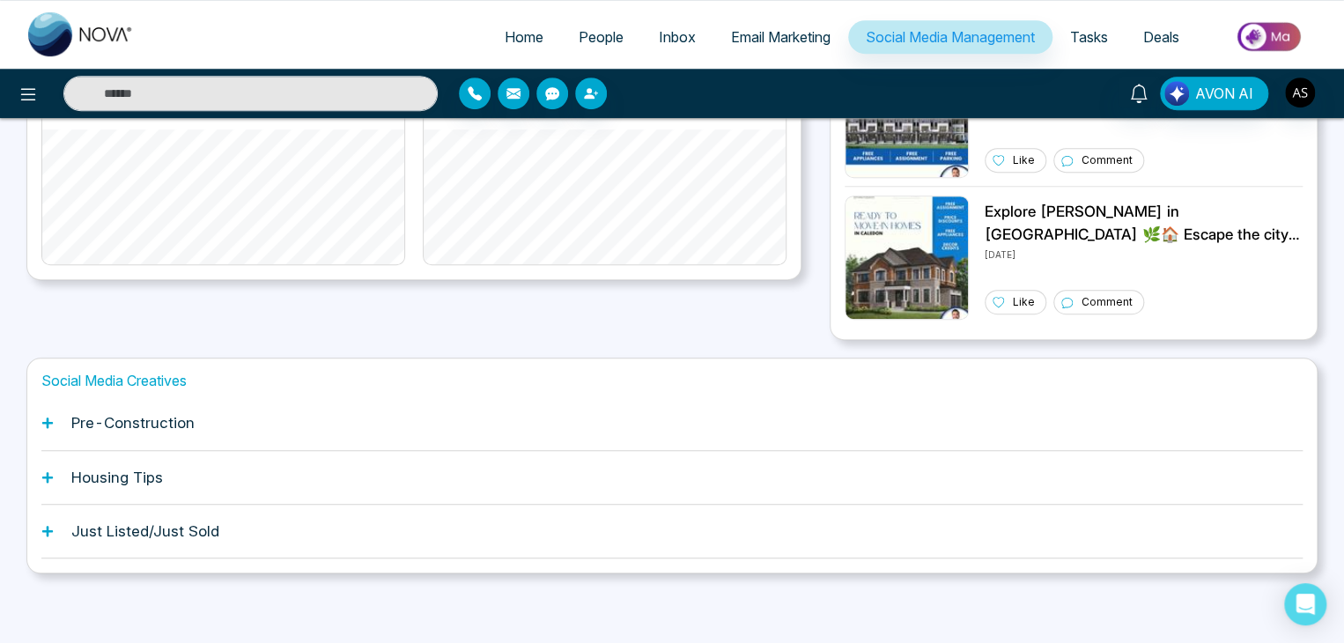
click at [401, 409] on div "Pre-Construction" at bounding box center [671, 423] width 1261 height 54
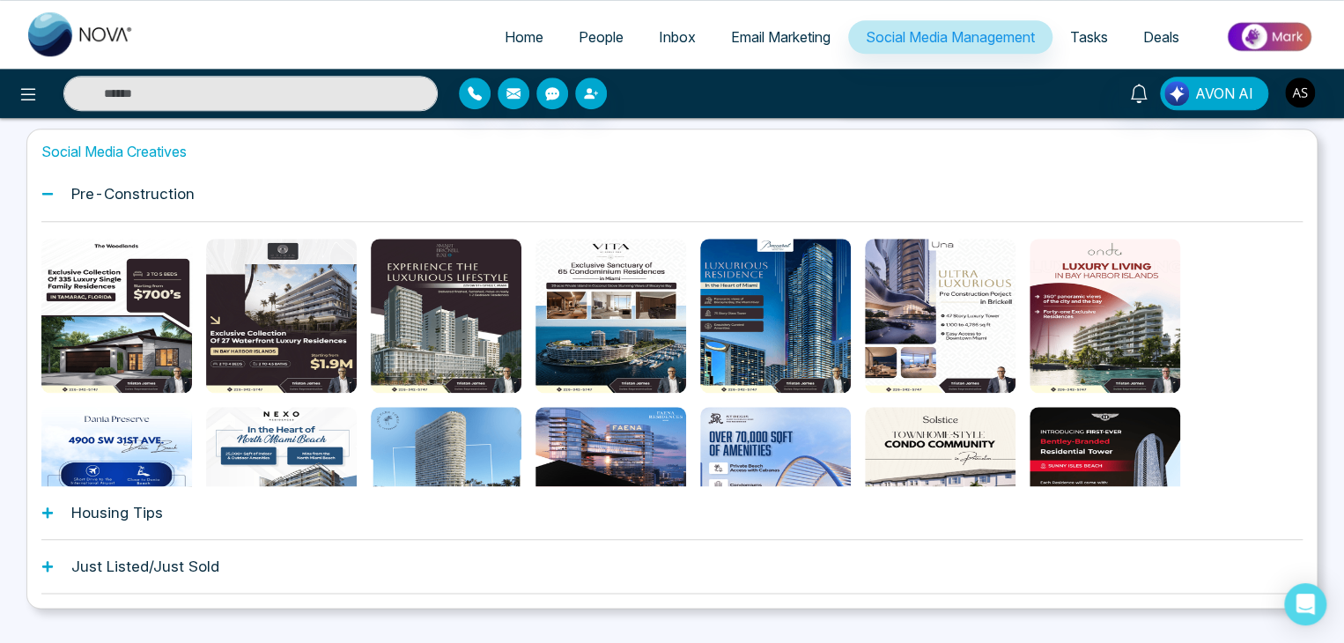
scroll to position [0, 0]
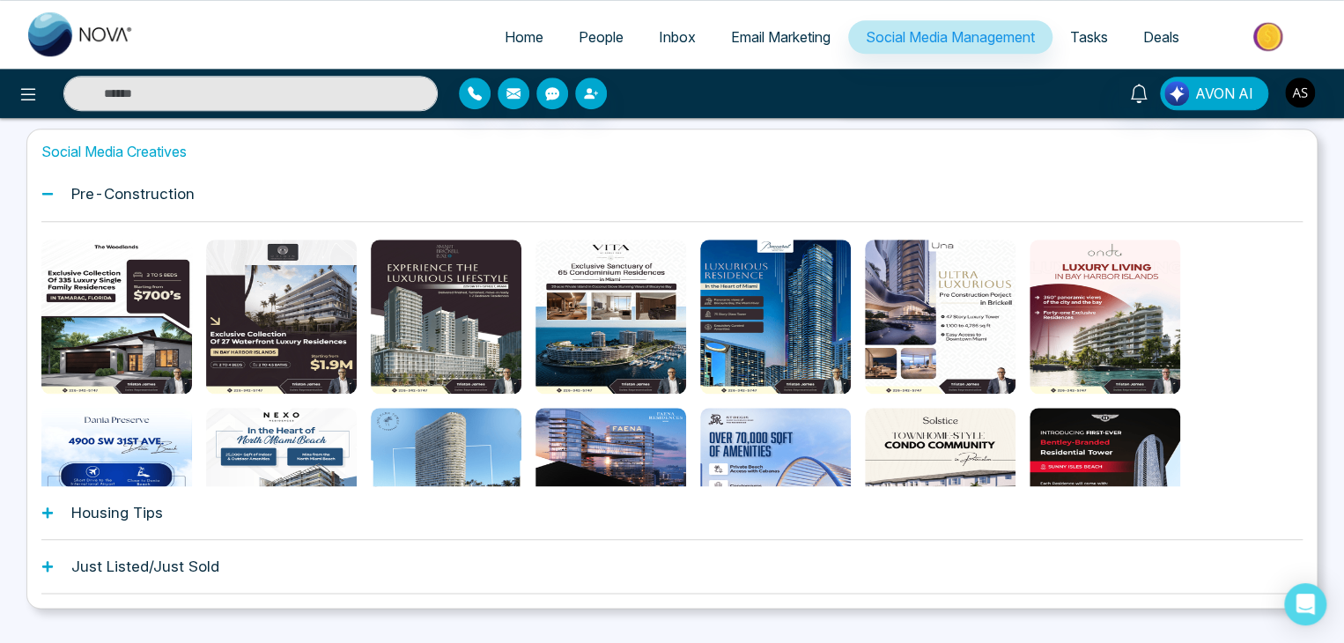
click at [602, 184] on div "Pre-Construction" at bounding box center [671, 194] width 1261 height 54
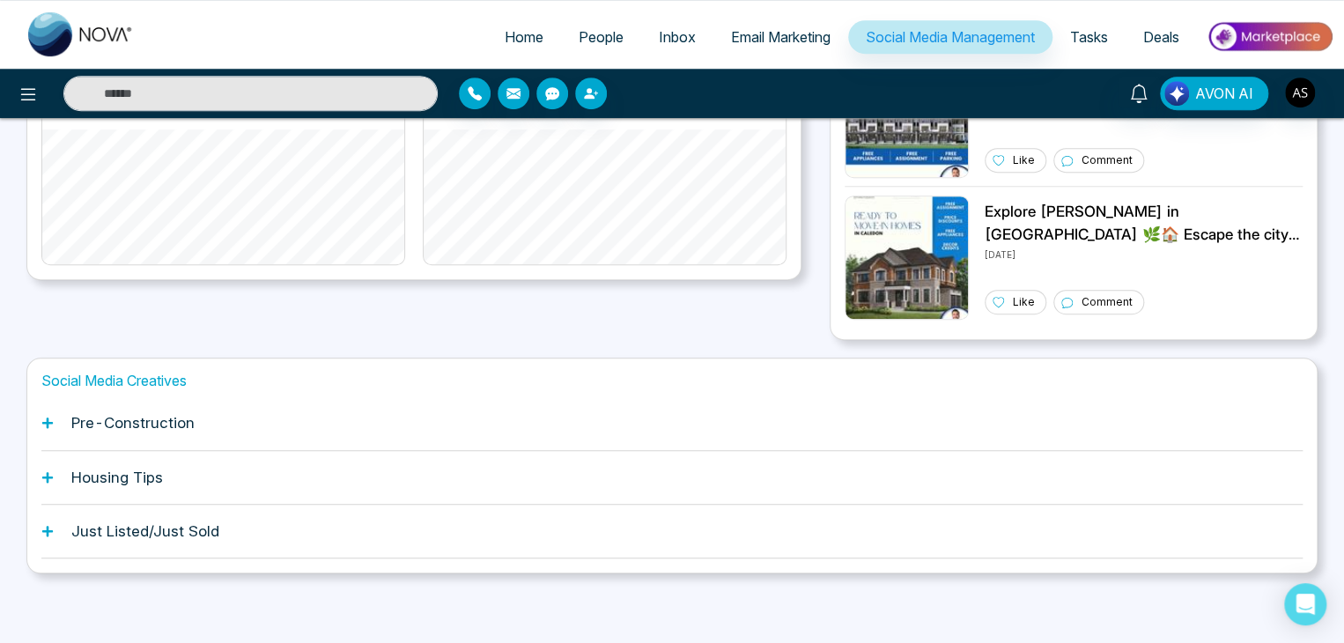
click at [512, 423] on div "Pre-Construction" at bounding box center [671, 423] width 1261 height 54
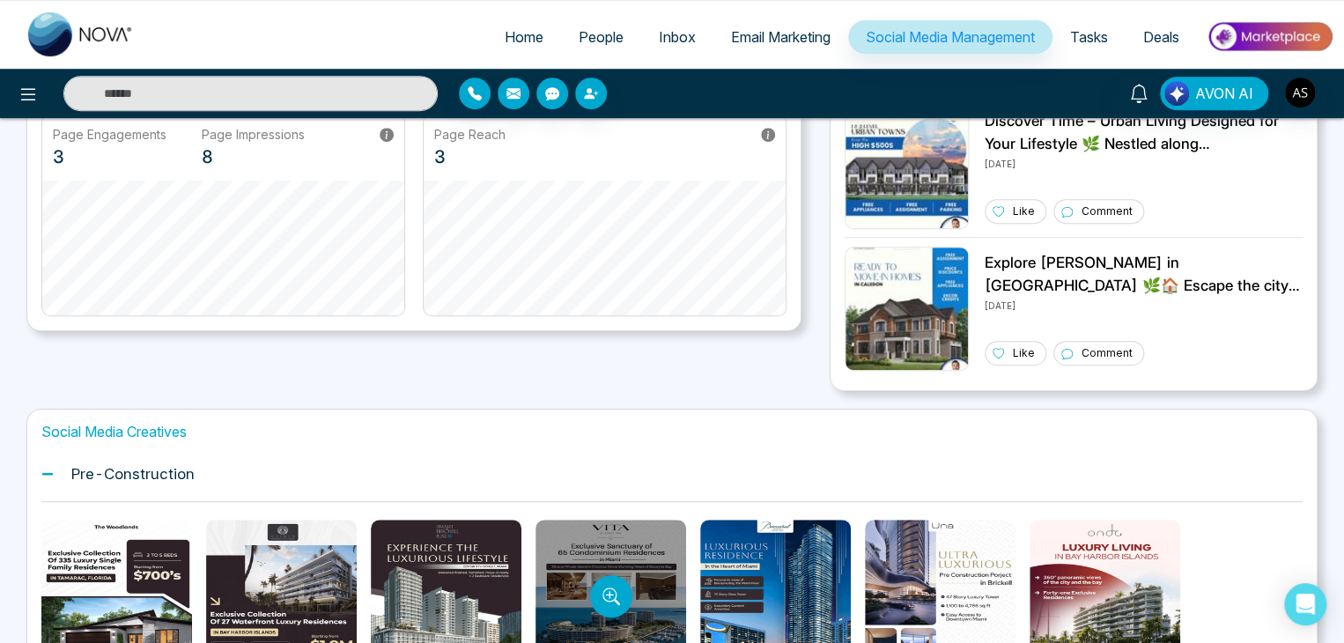
scroll to position [0, 0]
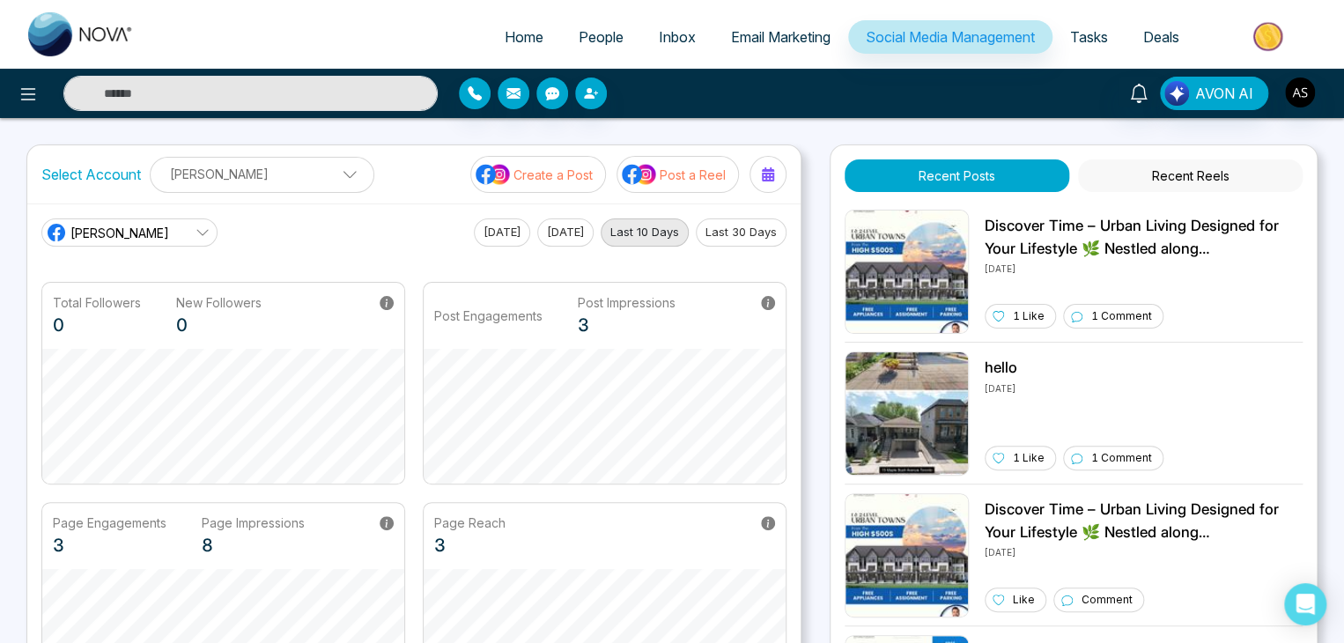
drag, startPoint x: 1303, startPoint y: 87, endPoint x: 1043, endPoint y: 114, distance: 261.1
click at [1043, 114] on div "AVON AI" at bounding box center [672, 93] width 1344 height 49
click at [1297, 90] on img "button" at bounding box center [1300, 92] width 30 height 30
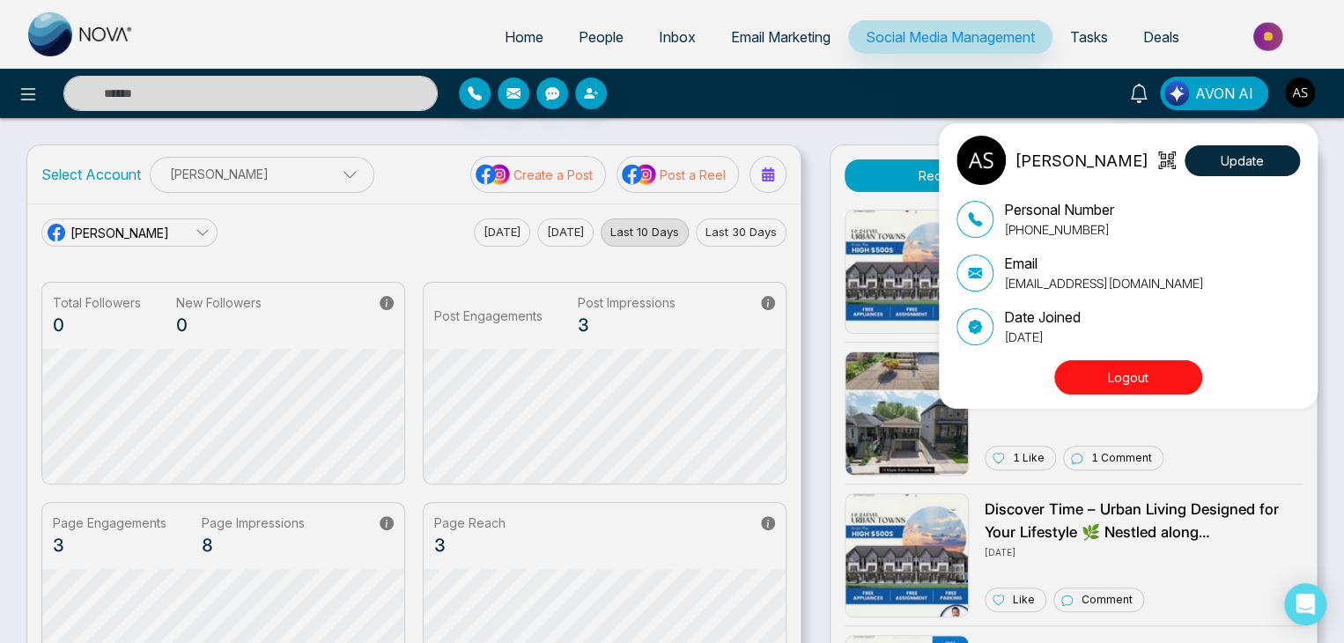
click at [1145, 357] on div "Alin Shah Update Personal Number +14376616013 Email alin@mmnovatech.com Date Jo…" at bounding box center [1132, 266] width 352 height 261
click at [1145, 375] on button "Logout" at bounding box center [1128, 377] width 148 height 34
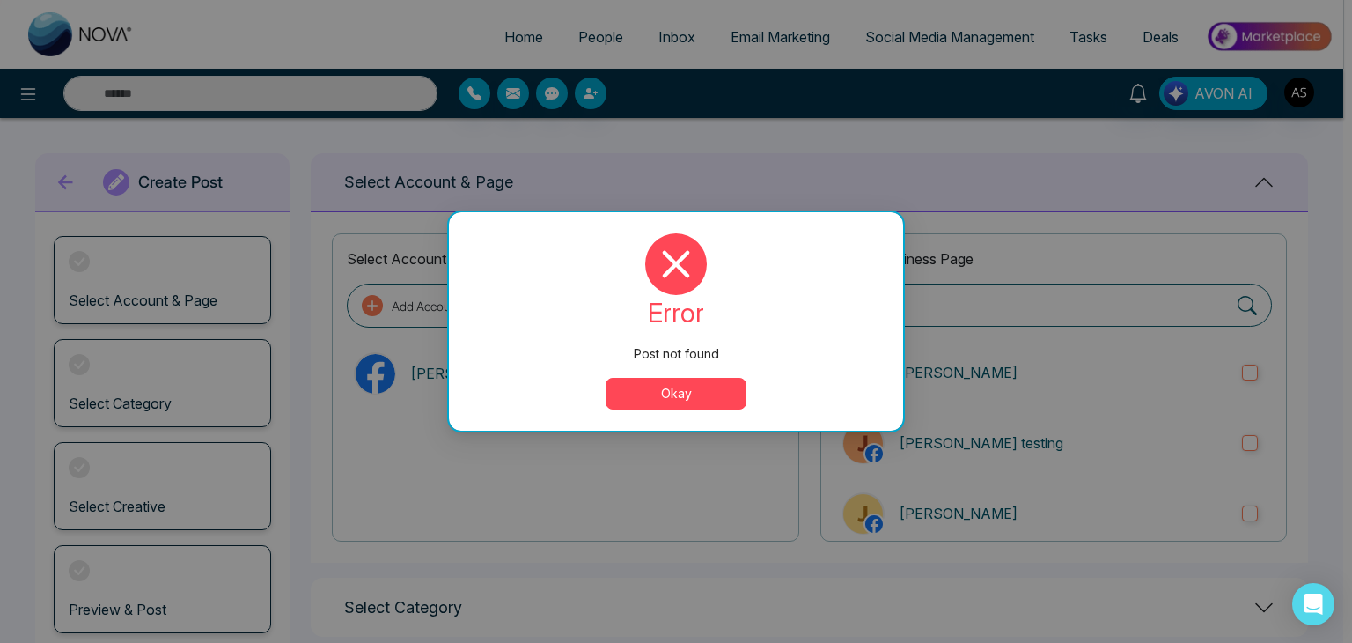
click at [693, 390] on button "Okay" at bounding box center [676, 394] width 141 height 32
click at [691, 387] on button "Okay" at bounding box center [676, 394] width 141 height 32
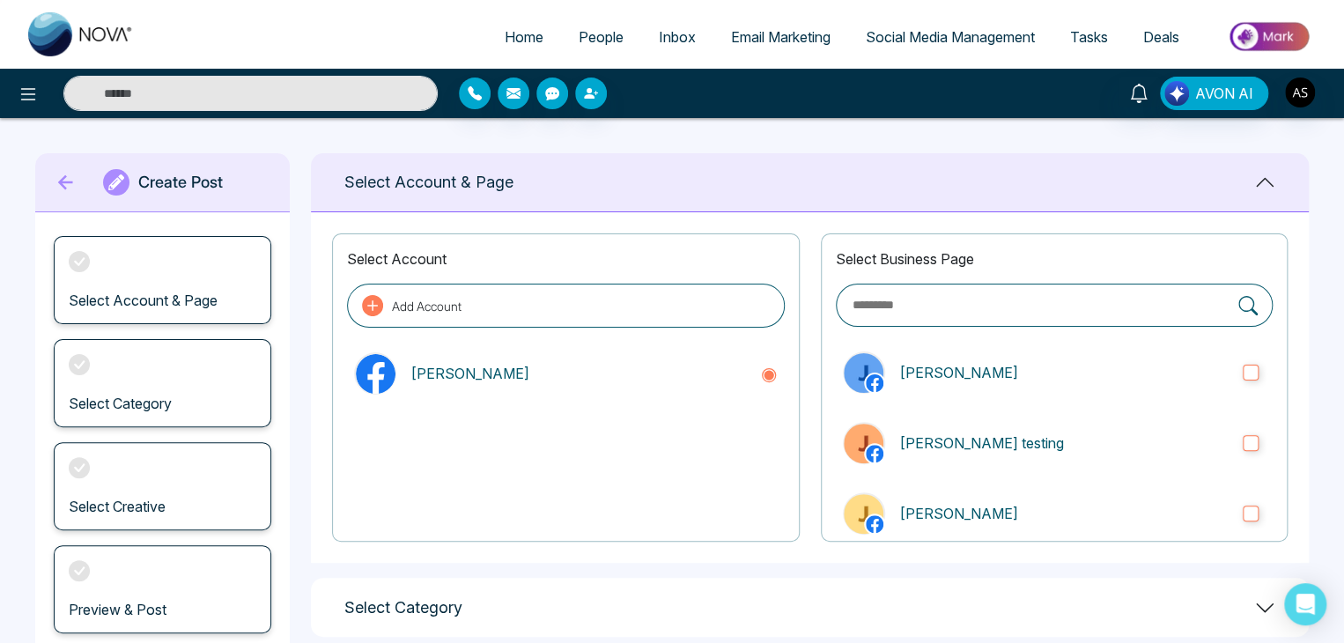
click at [701, 394] on div "[PERSON_NAME]" at bounding box center [565, 373] width 437 height 56
click at [999, 372] on p "[PERSON_NAME]" at bounding box center [1063, 372] width 329 height 21
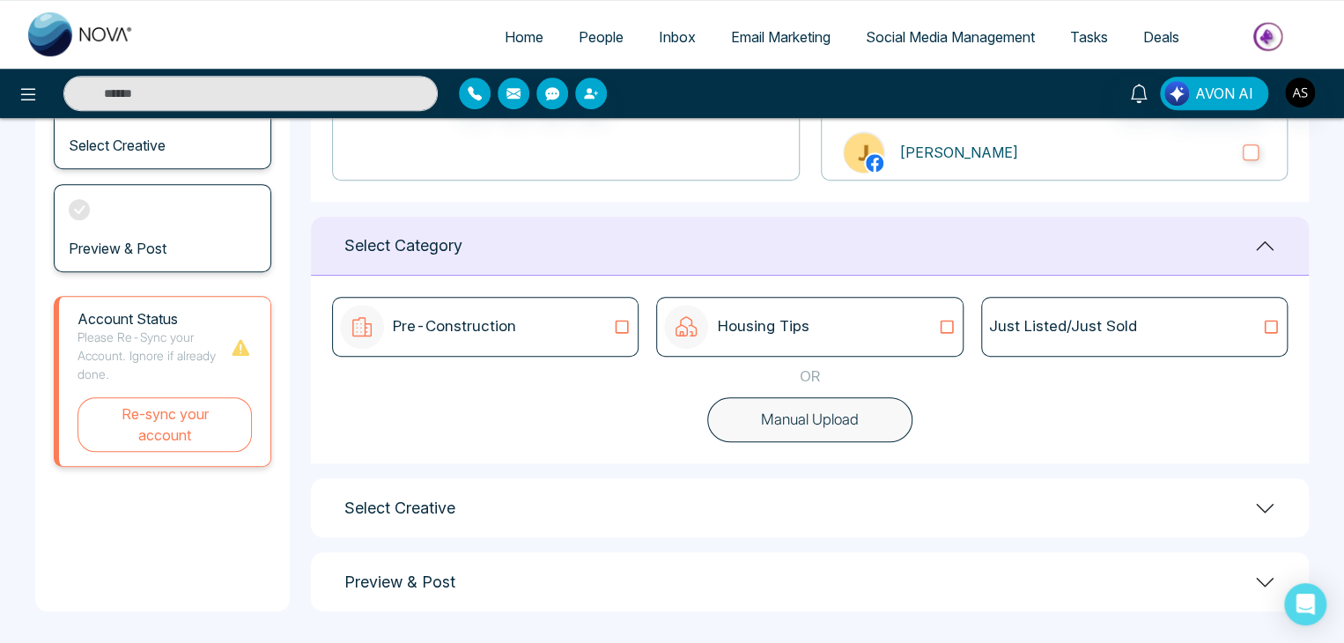
scroll to position [364, 0]
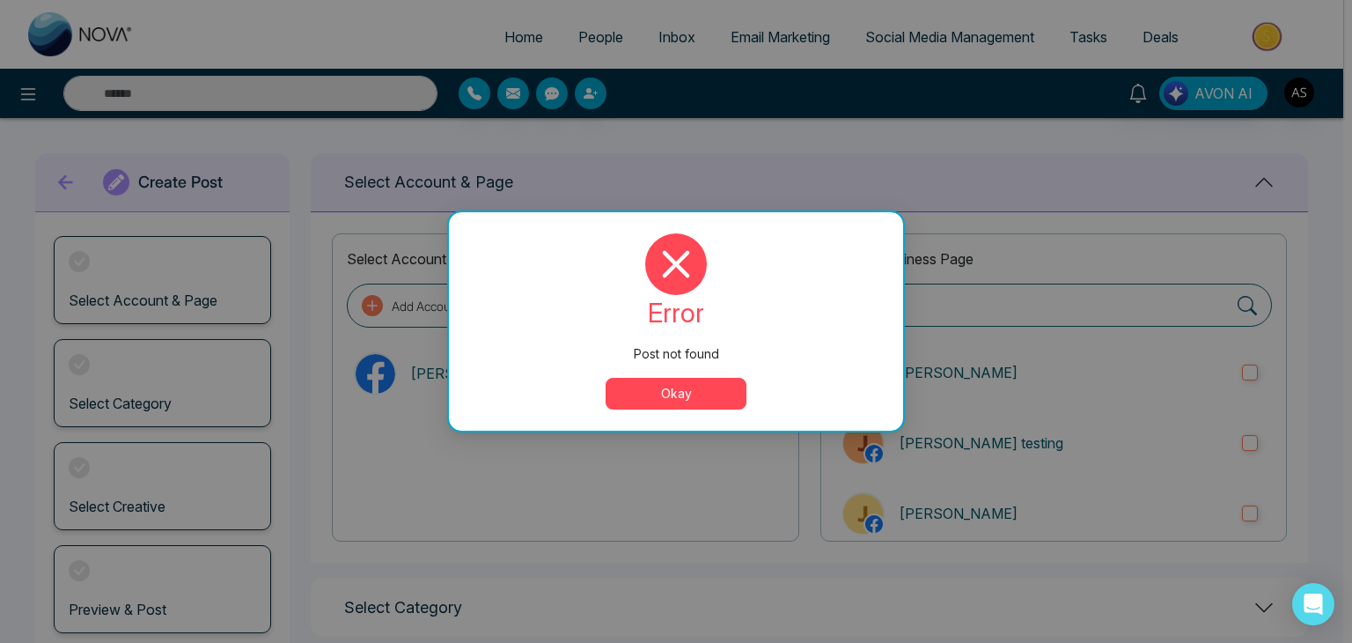
click at [682, 388] on button "Okay" at bounding box center [676, 394] width 141 height 32
click at [672, 385] on button "Okay" at bounding box center [676, 394] width 141 height 32
click at [740, 385] on button "Okay" at bounding box center [676, 394] width 141 height 32
click at [701, 384] on button "Okay" at bounding box center [676, 394] width 141 height 32
